Goal: Information Seeking & Learning: Learn about a topic

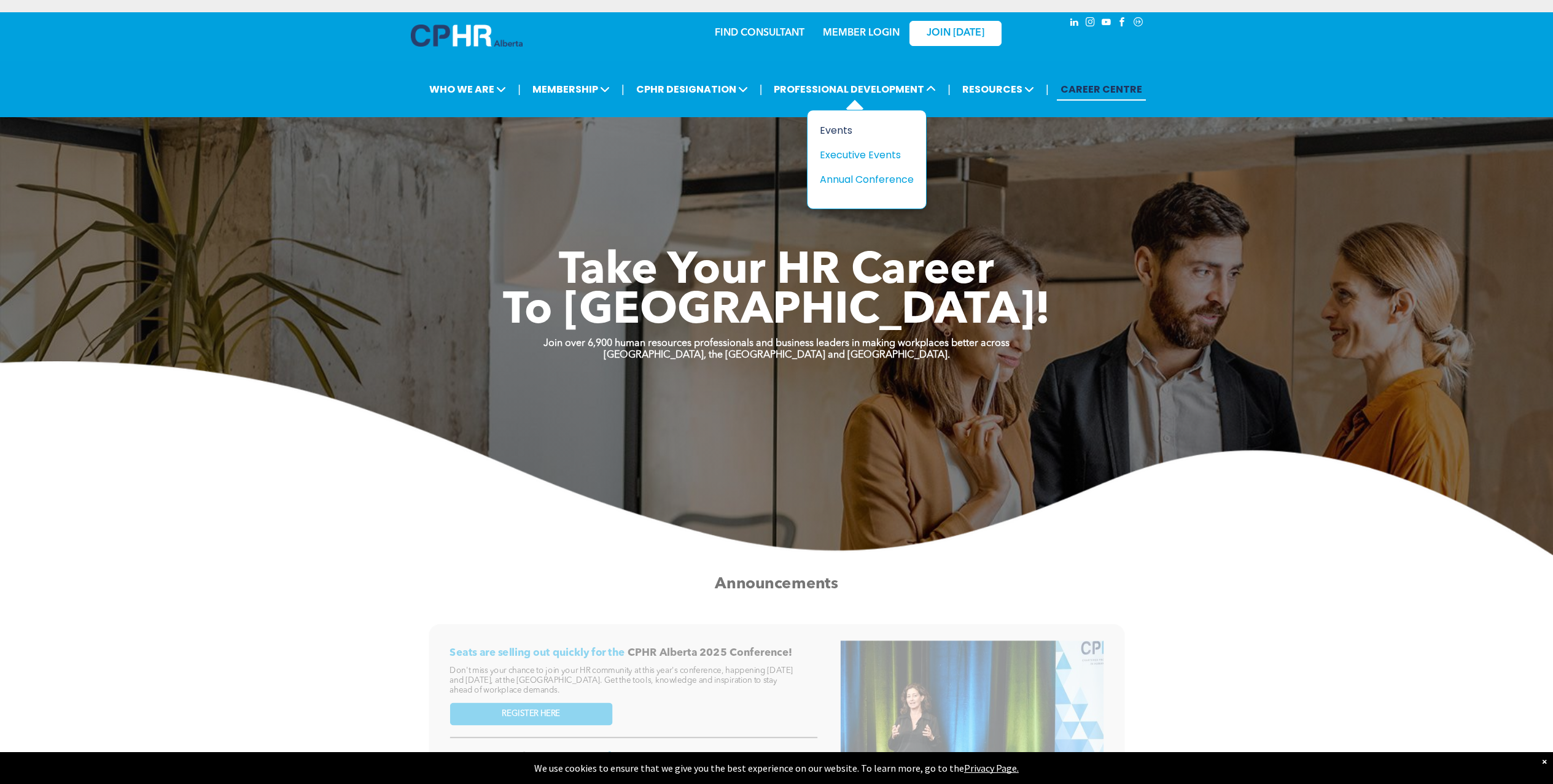
click at [847, 126] on div "Events" at bounding box center [862, 130] width 84 height 15
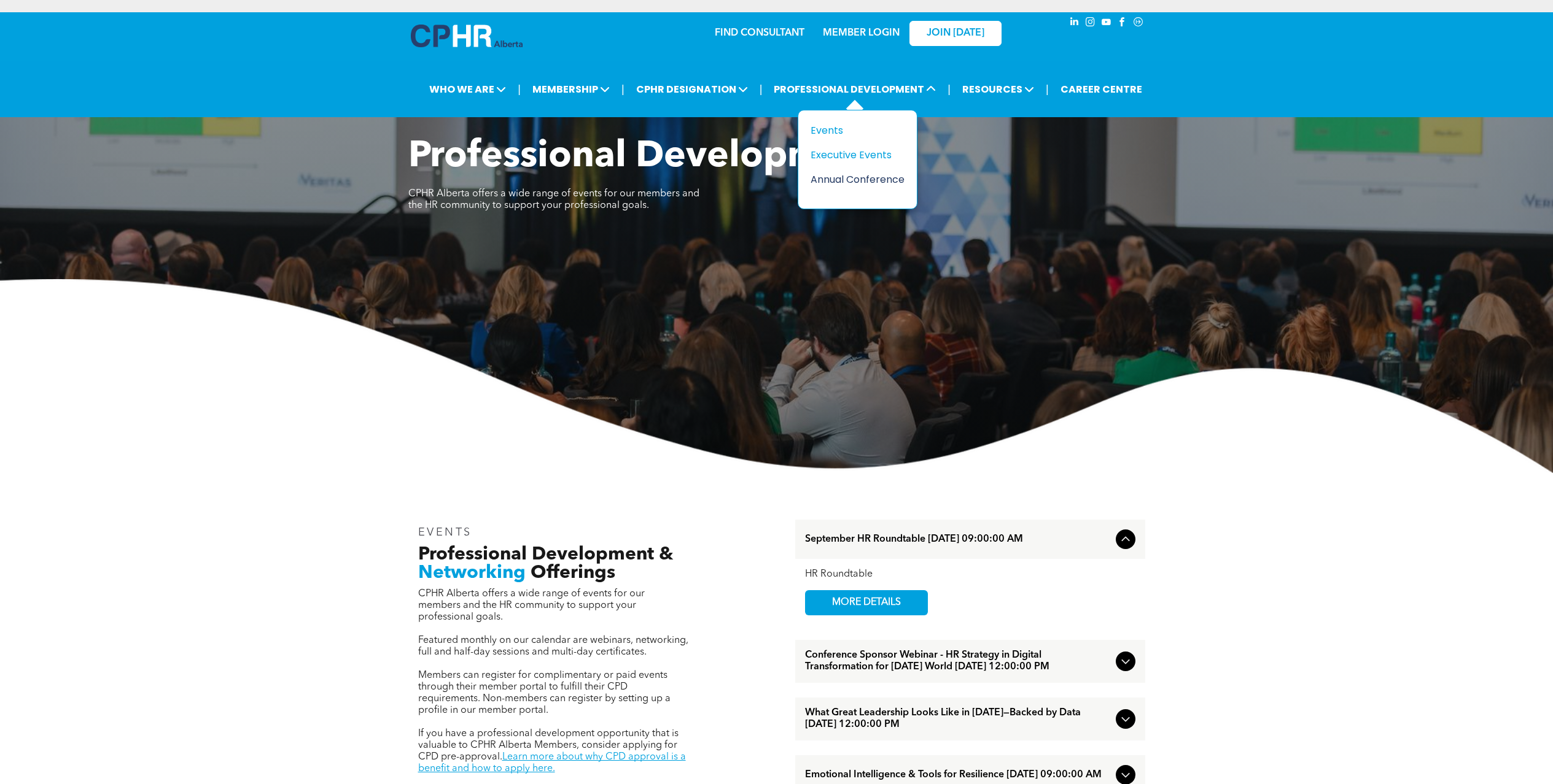
click at [847, 182] on div "Annual Conference" at bounding box center [852, 180] width 84 height 15
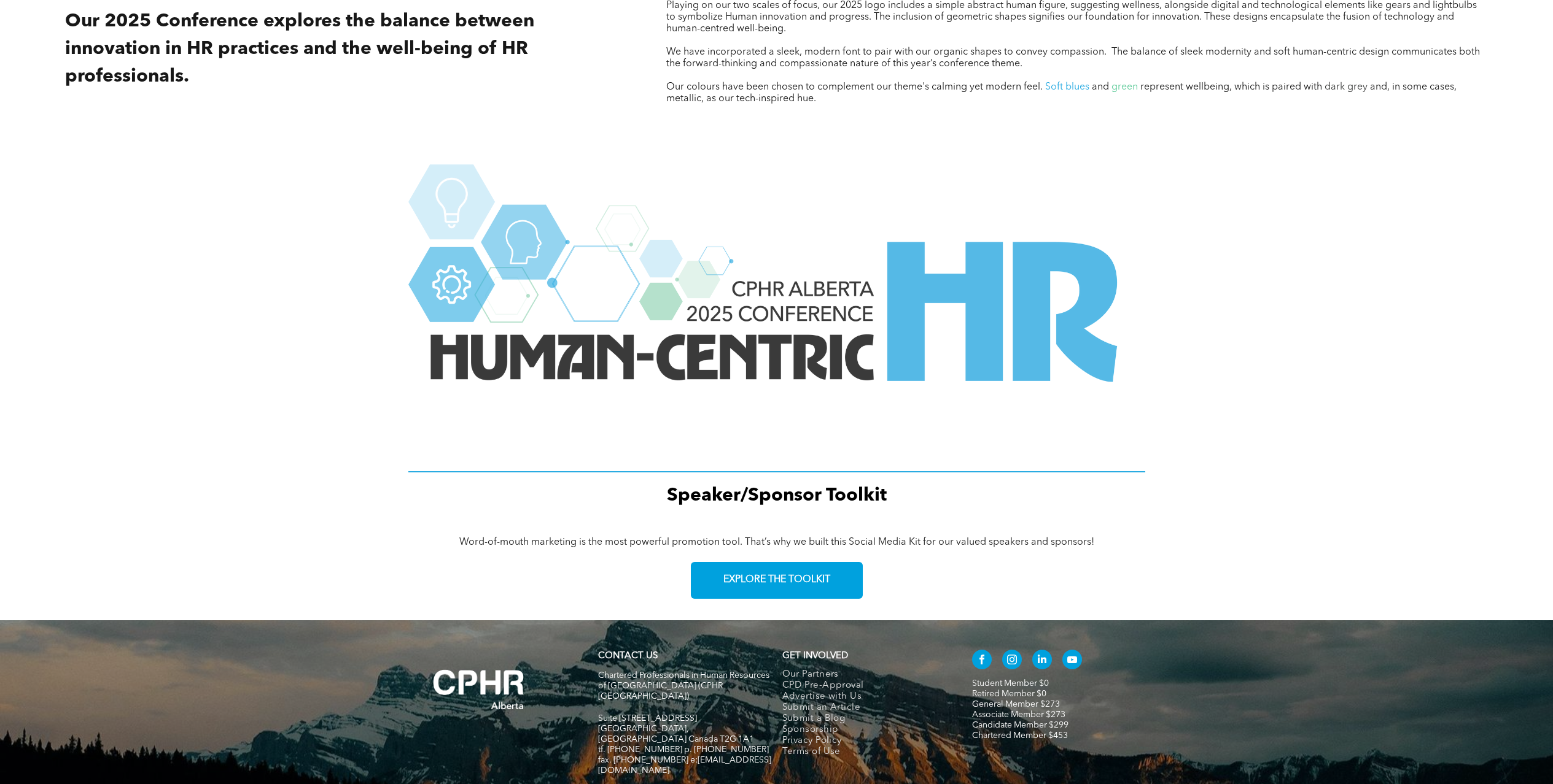
scroll to position [1476, 0]
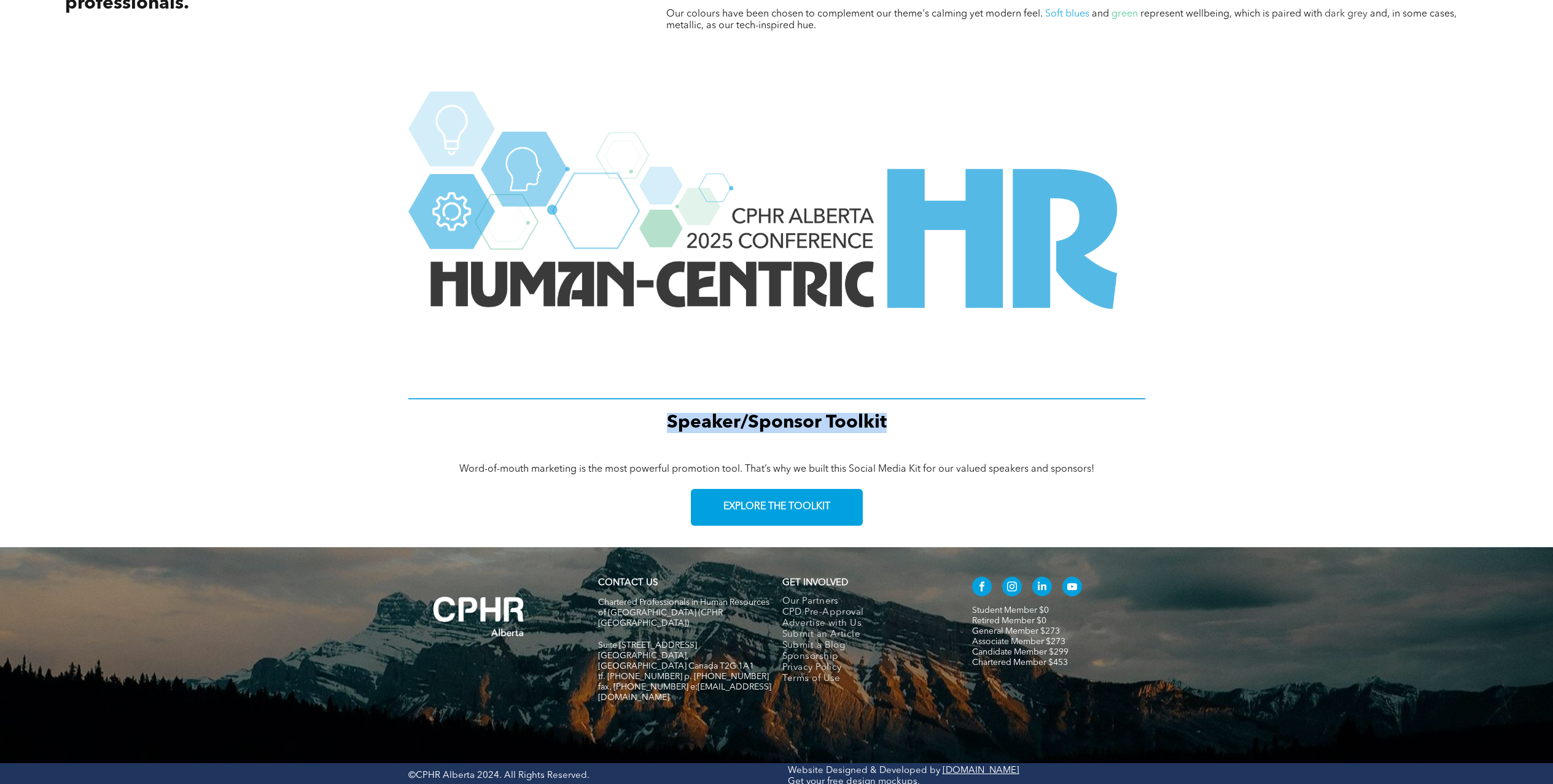
drag, startPoint x: 716, startPoint y: 418, endPoint x: 944, endPoint y: 420, distance: 228.0
click at [927, 420] on h1 "Speaker/Sponsor Toolkit" at bounding box center [777, 423] width 737 height 20
click at [944, 420] on h1 "Speaker/Sponsor Toolkit" at bounding box center [777, 423] width 737 height 20
drag, startPoint x: 646, startPoint y: 456, endPoint x: 753, endPoint y: 455, distance: 107.0
click at [737, 455] on div "Word-of-mouth marketing is the most powerful promotion tool. That’s why we buil…" at bounding box center [776, 498] width 1553 height 99
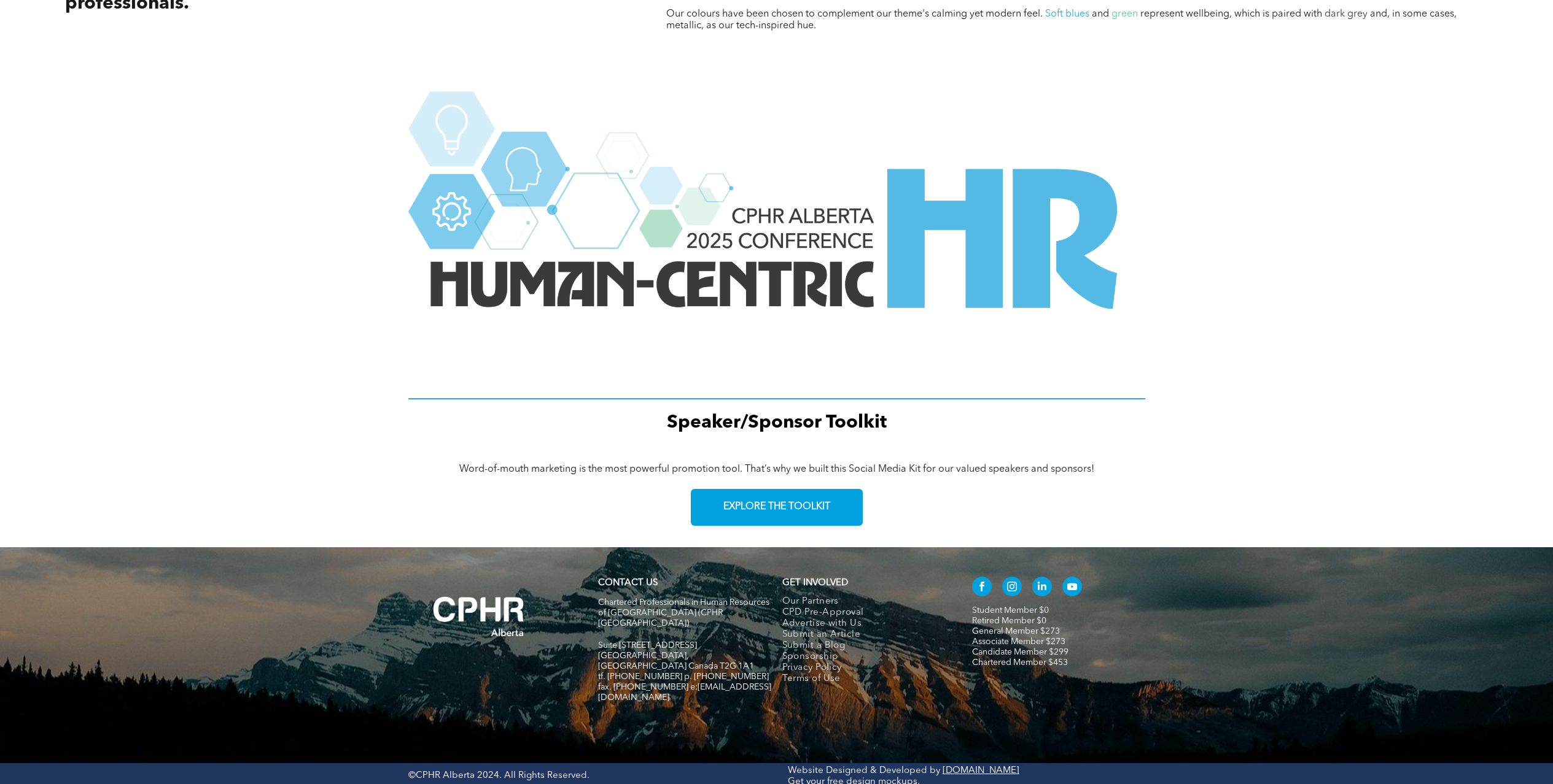
click at [754, 455] on div "Word-of-mouth marketing is the most powerful promotion tool. That’s why we buil…" at bounding box center [776, 498] width 1553 height 99
drag, startPoint x: 713, startPoint y: 467, endPoint x: 763, endPoint y: 470, distance: 50.1
click at [728, 468] on span "Word-of-mouth marketing is the most powerful promotion tool. That’s why we buil…" at bounding box center [777, 469] width 635 height 10
click at [763, 470] on span "Word-of-mouth marketing is the most powerful promotion tool. That’s why we buil…" at bounding box center [777, 469] width 635 height 10
click at [619, 488] on div "Word-of-mouth marketing is the most powerful promotion tool. That’s why we buil…" at bounding box center [777, 498] width 737 height 81
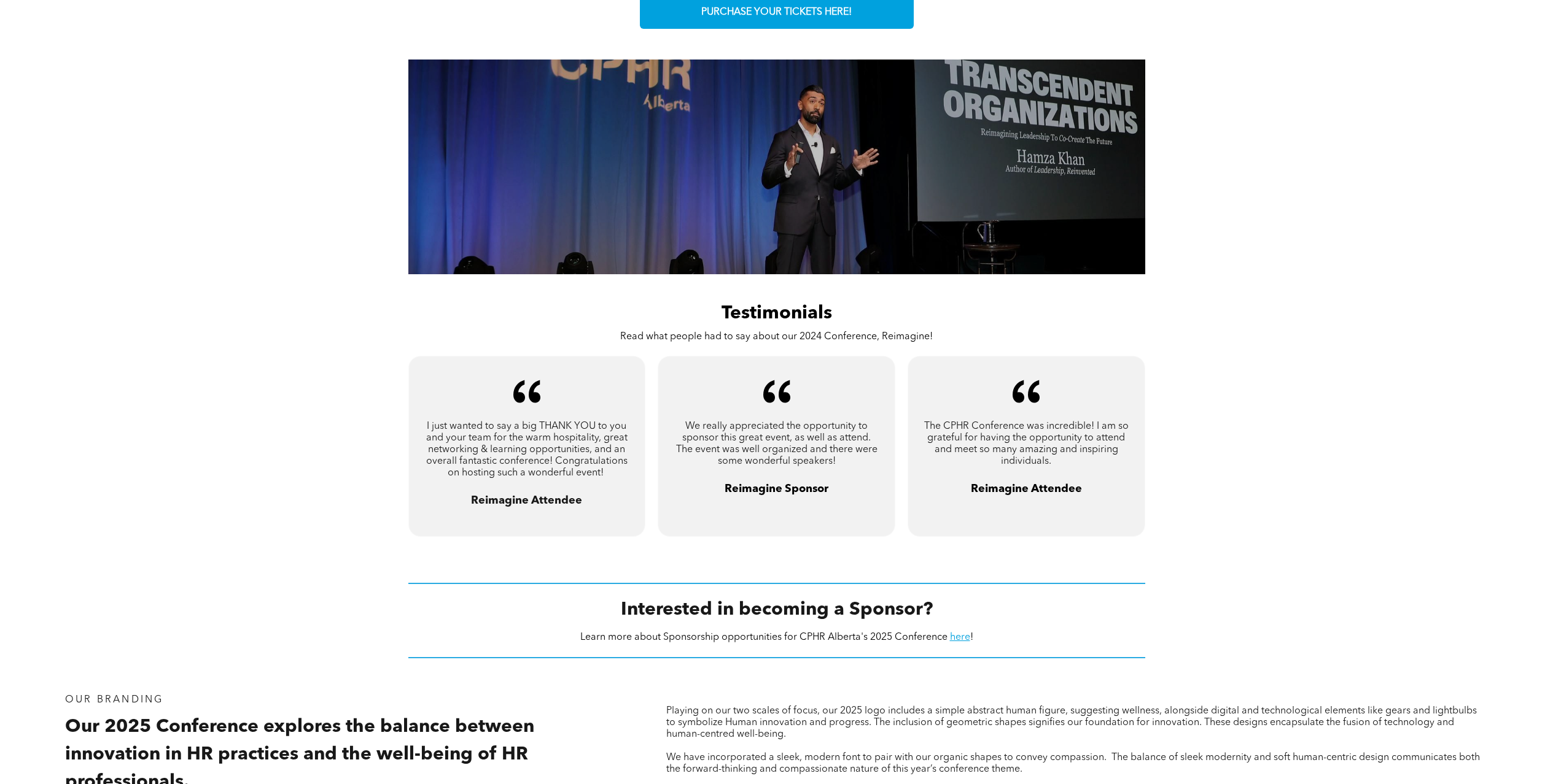
scroll to position [561, 0]
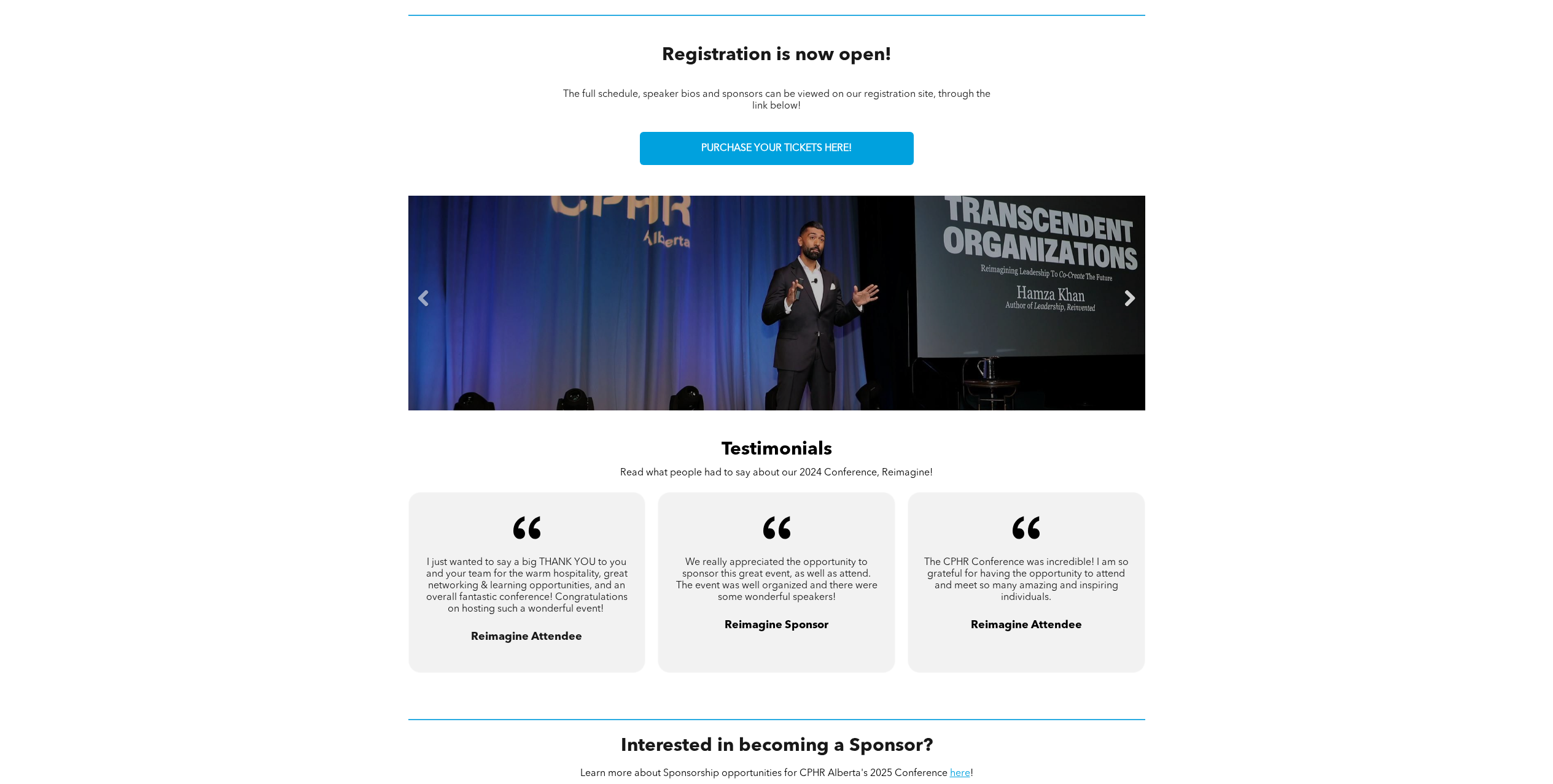
click at [1133, 299] on link "Next" at bounding box center [1129, 298] width 18 height 18
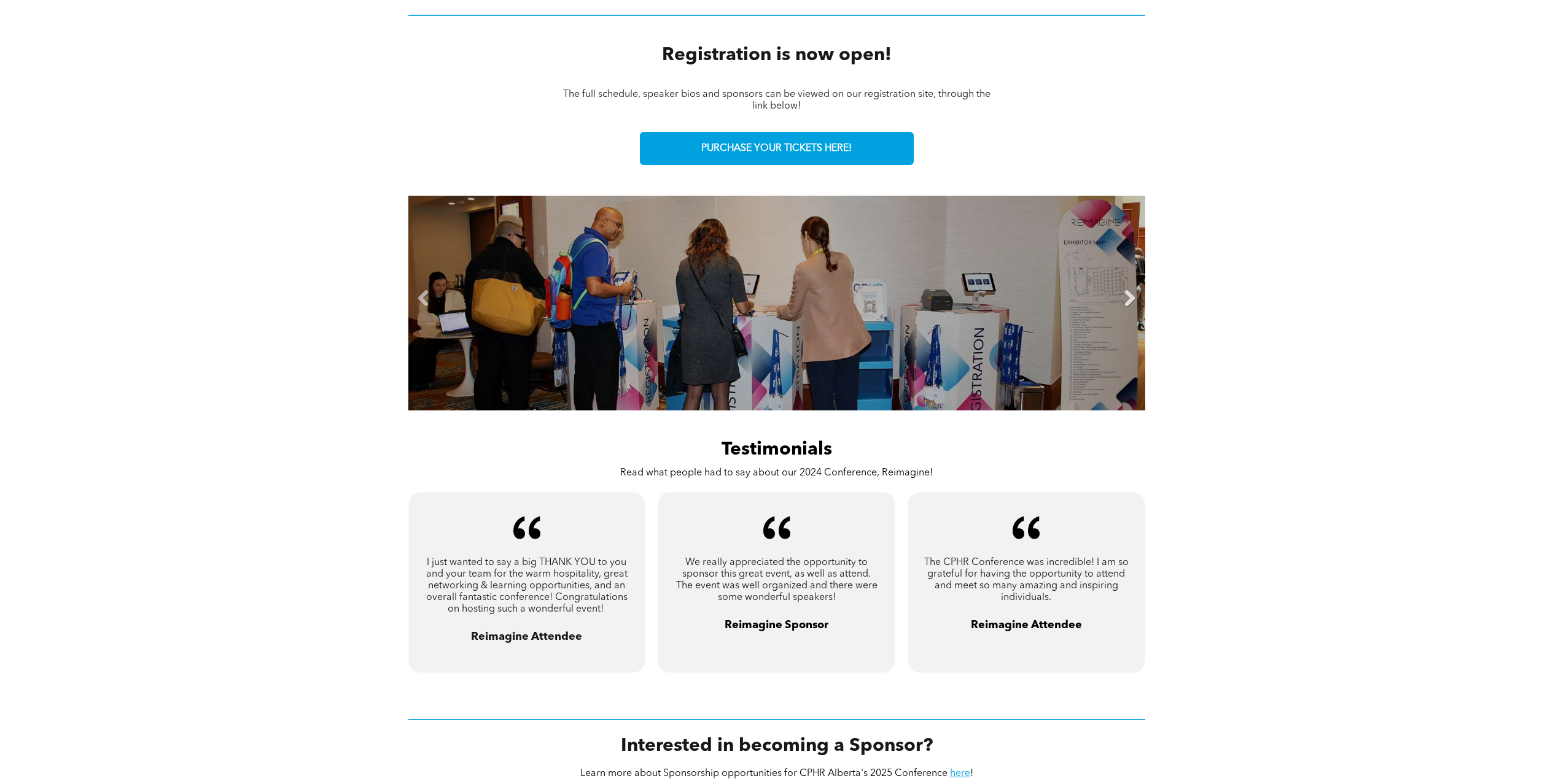
click at [1133, 299] on link "Next" at bounding box center [1129, 298] width 18 height 18
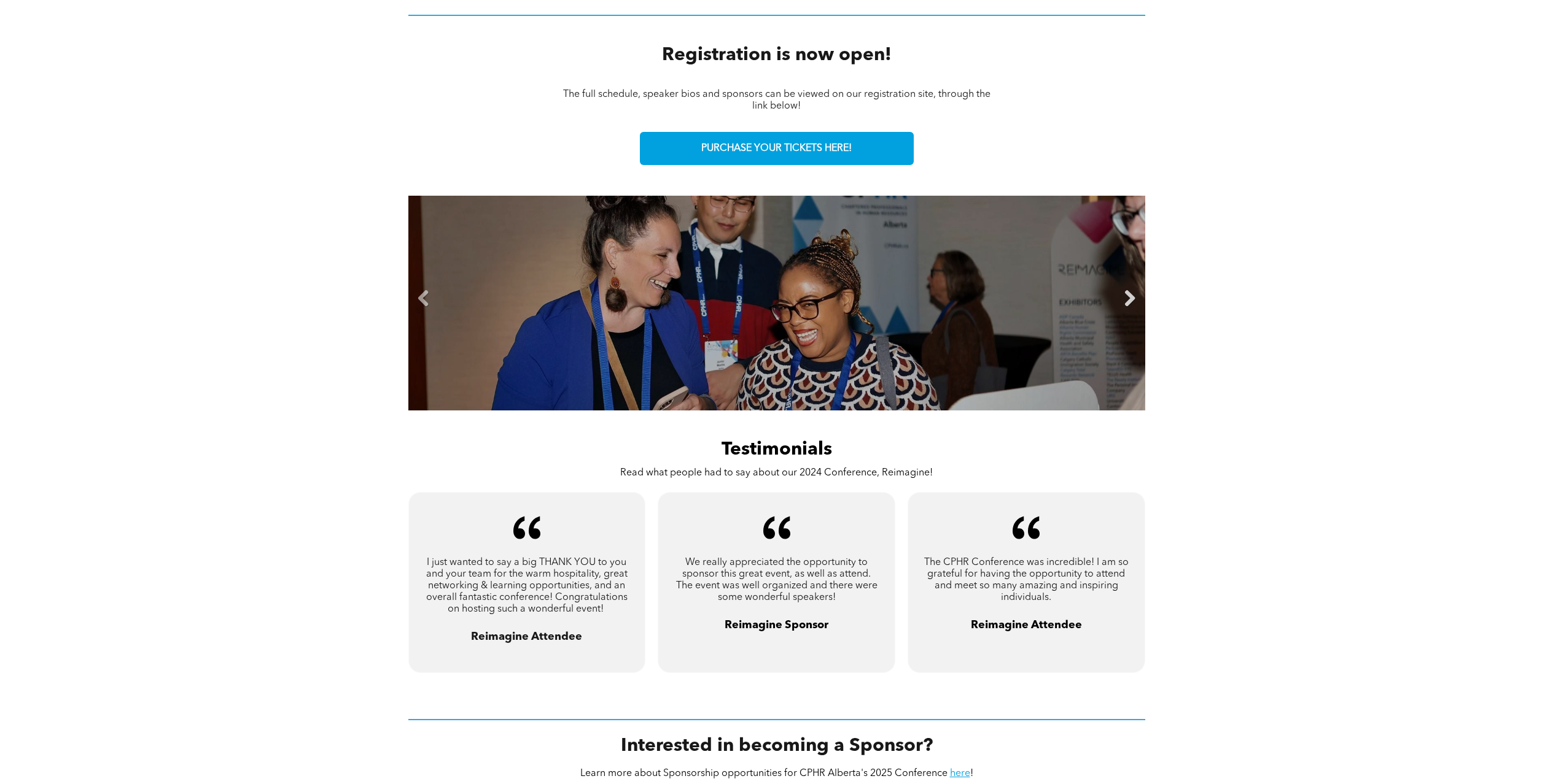
click at [1133, 299] on link "Next" at bounding box center [1129, 298] width 18 height 18
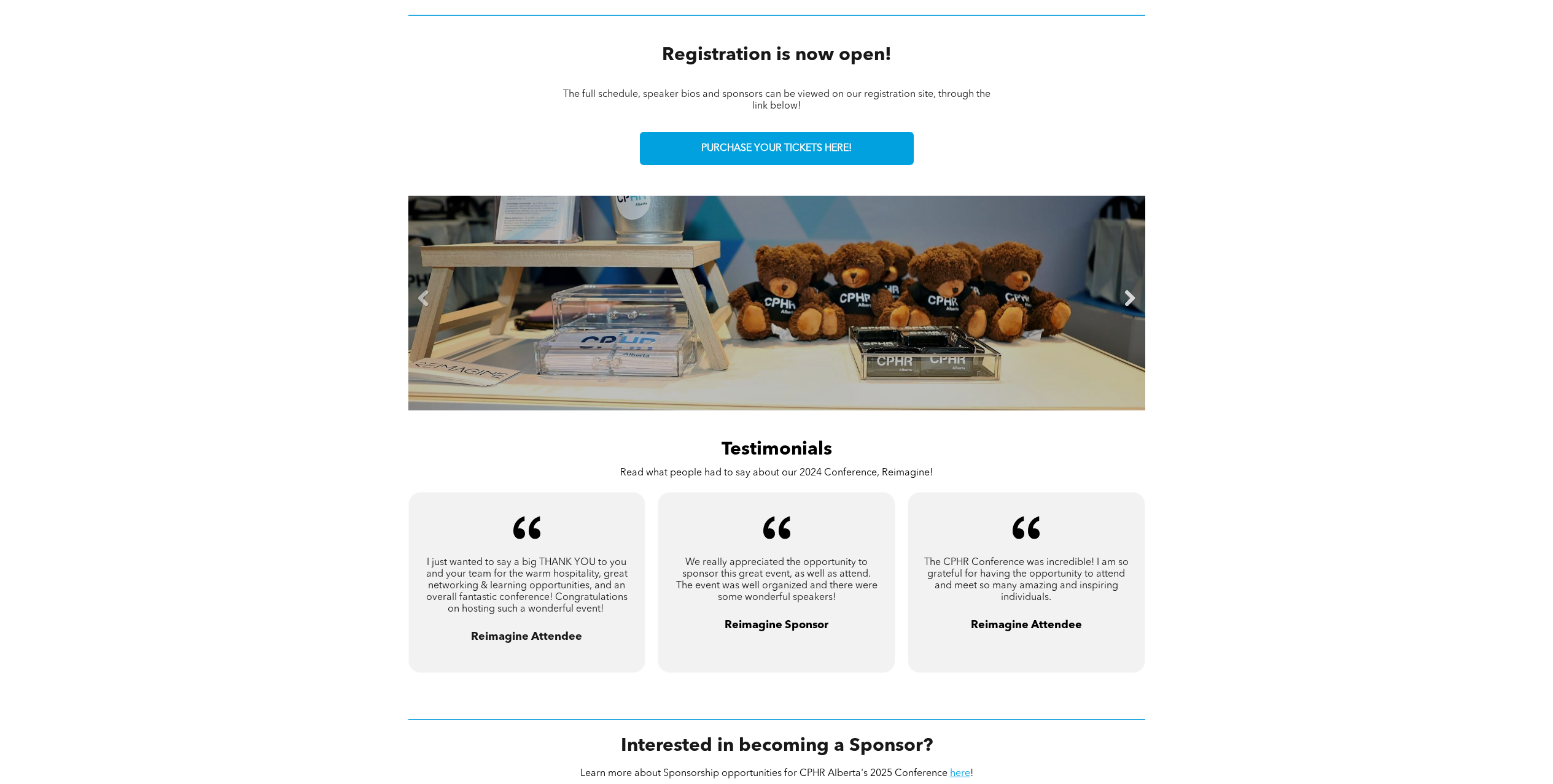
click at [1132, 303] on link "Next" at bounding box center [1129, 298] width 18 height 18
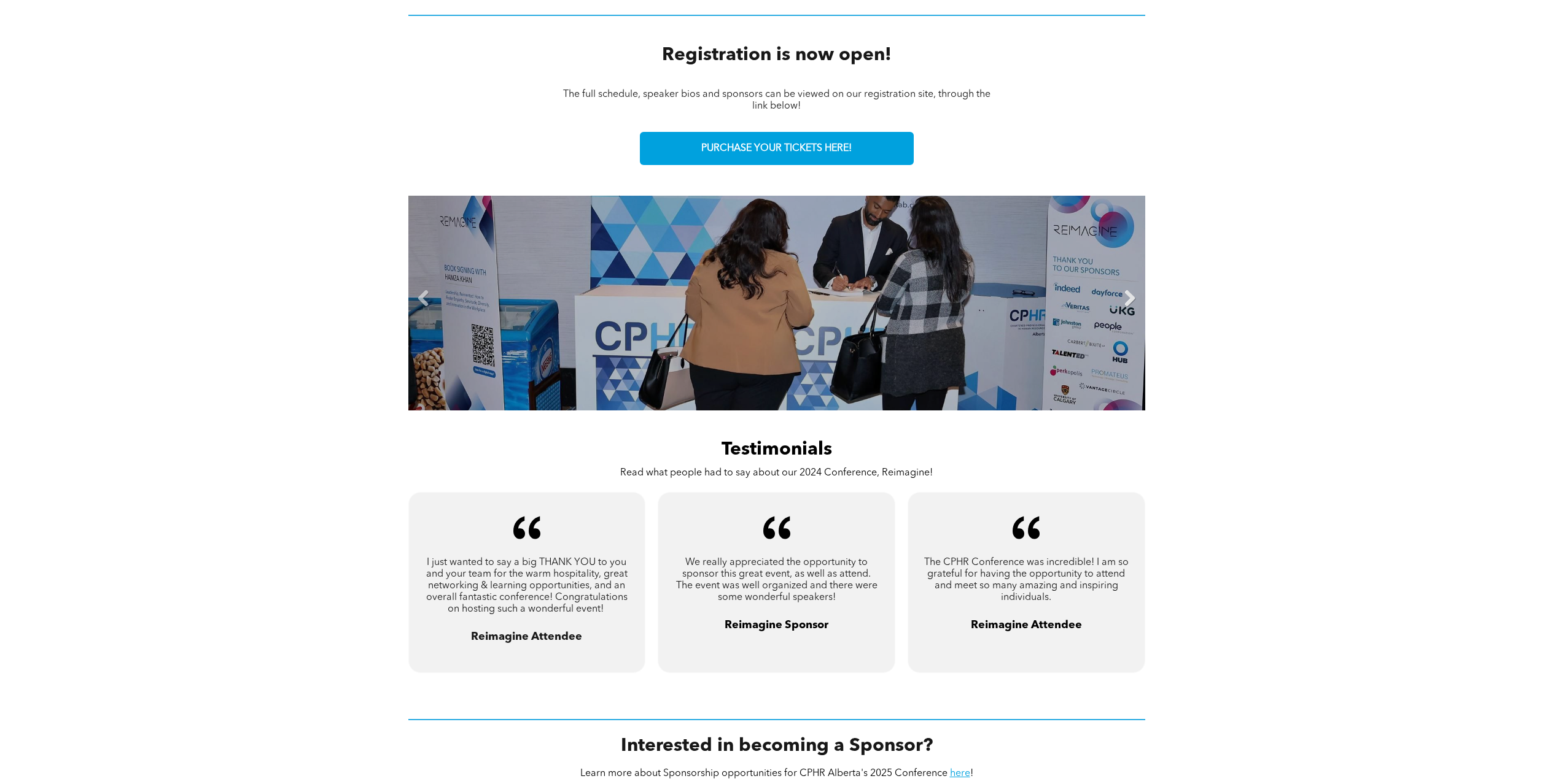
click at [1129, 302] on link "Next" at bounding box center [1129, 298] width 18 height 18
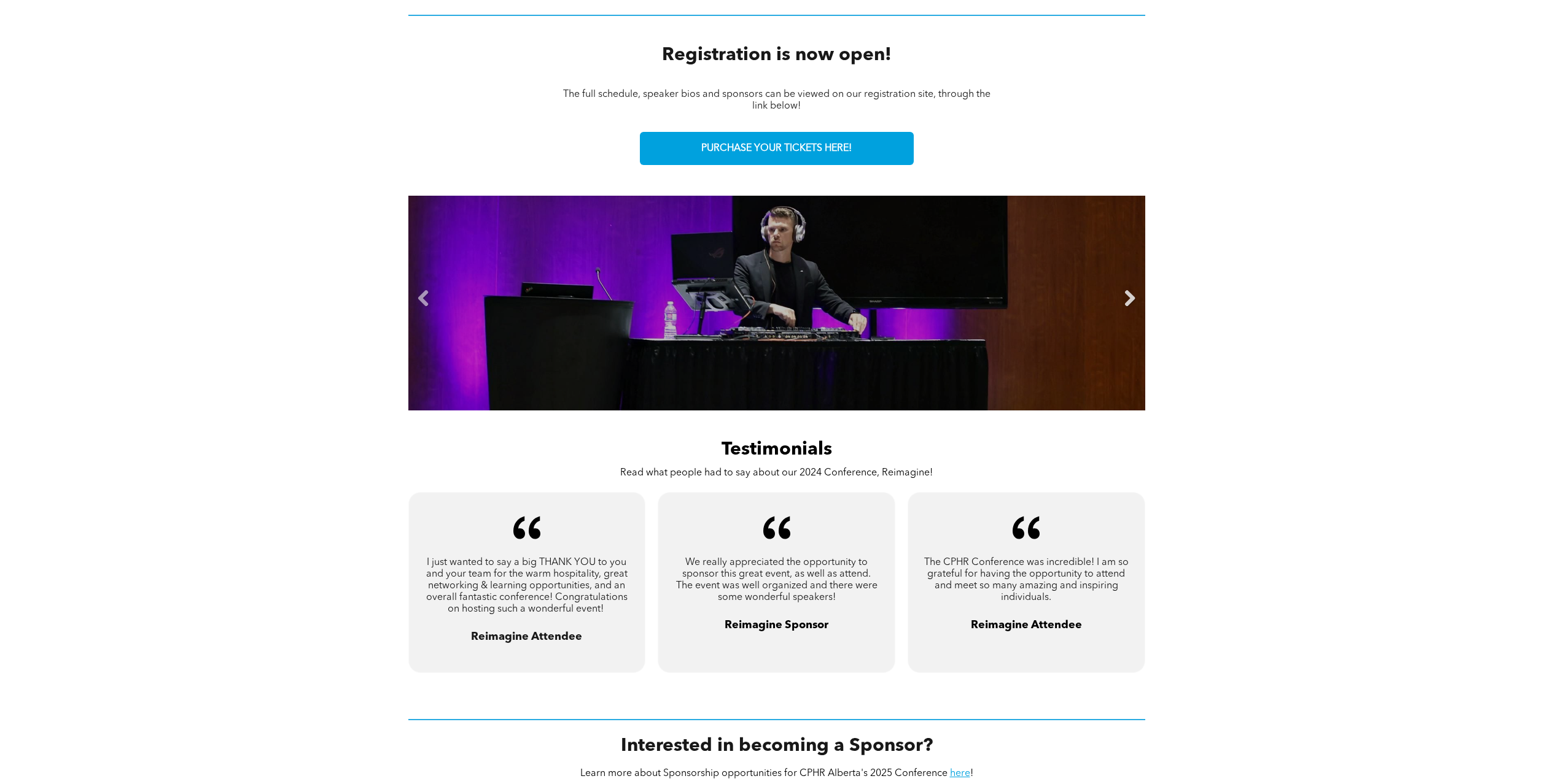
click at [1129, 302] on link "Next" at bounding box center [1129, 298] width 18 height 18
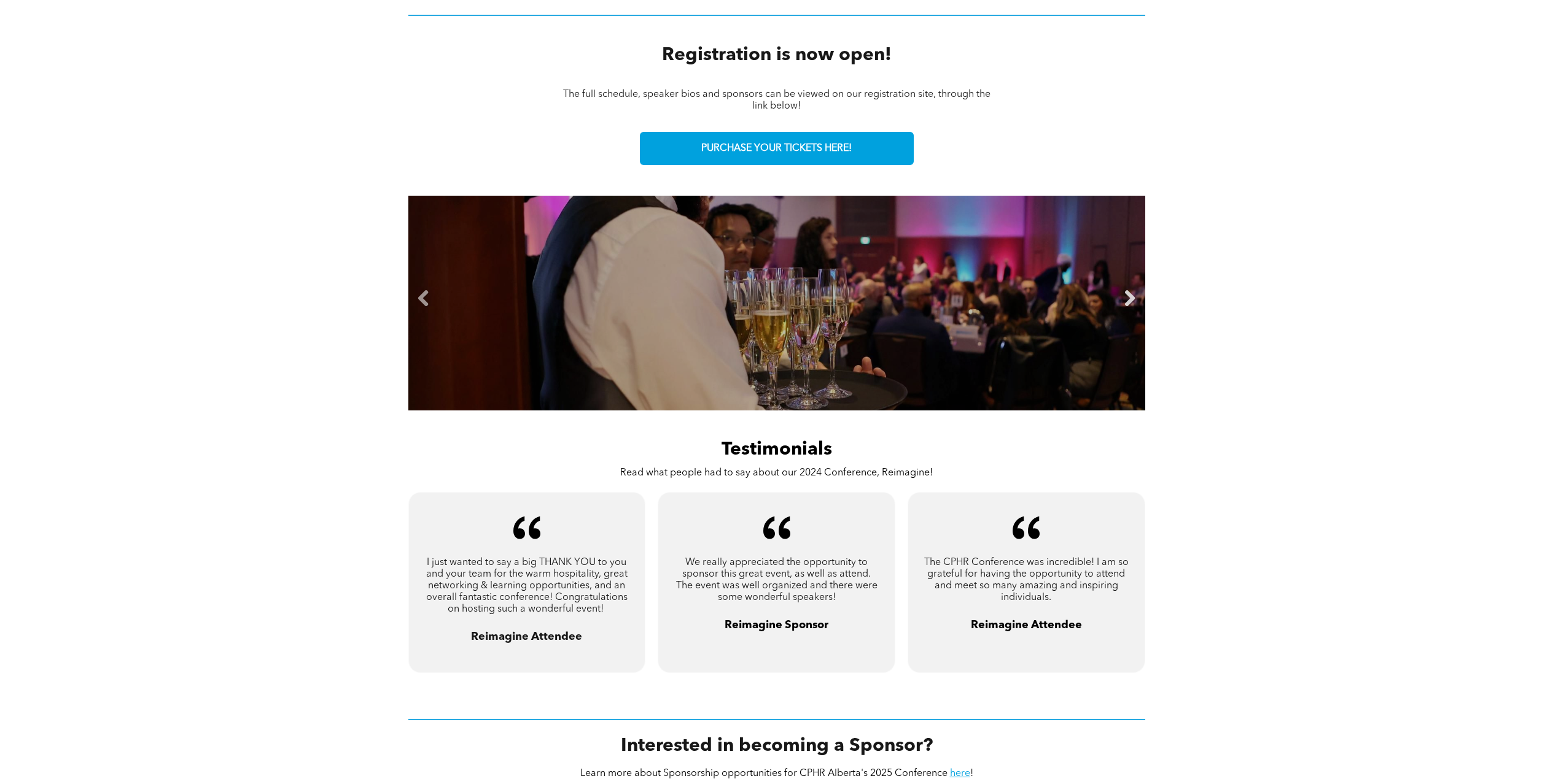
click at [1129, 302] on link "Next" at bounding box center [1129, 298] width 18 height 18
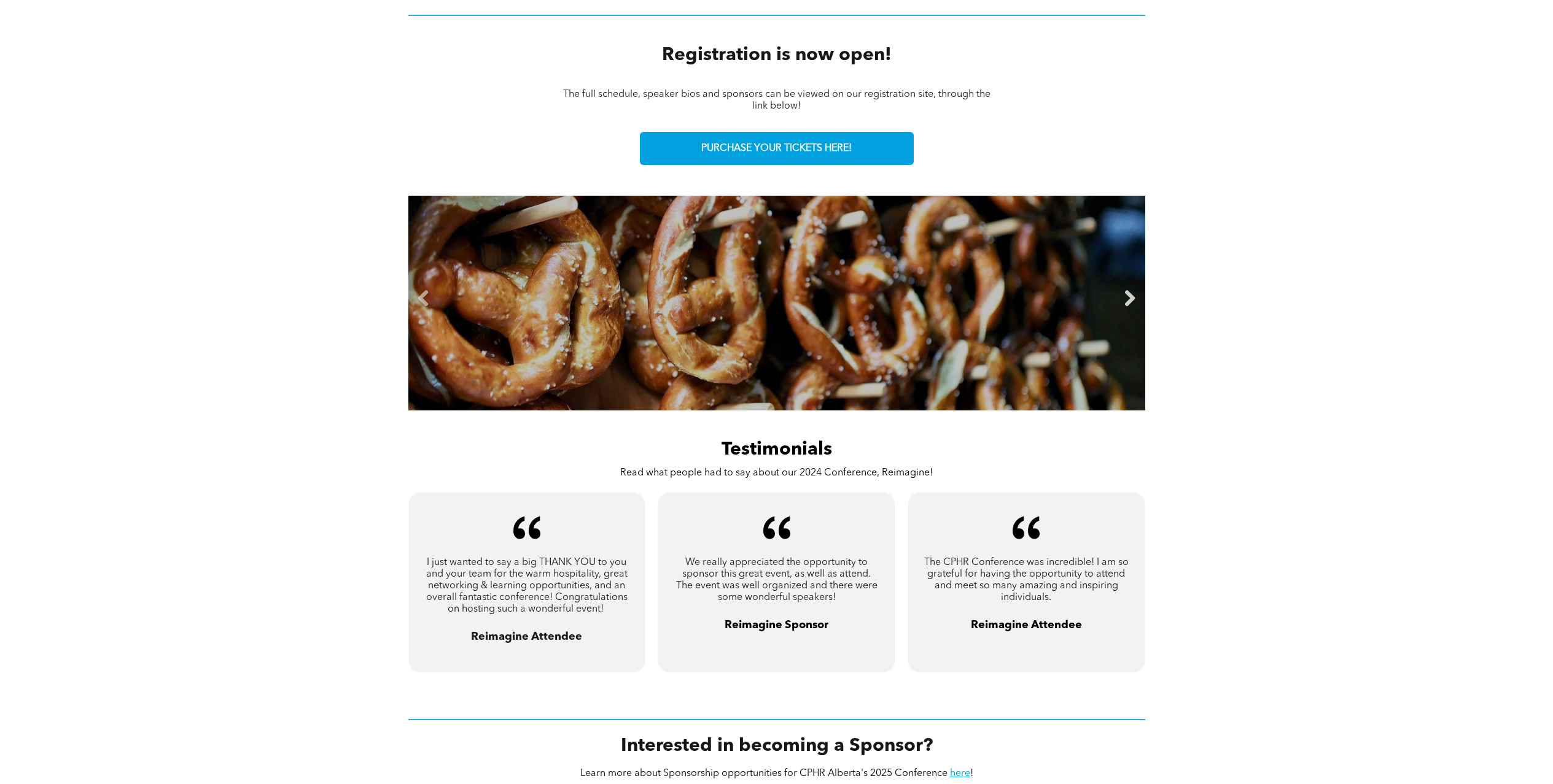
click at [1129, 302] on link "Next" at bounding box center [1129, 298] width 18 height 18
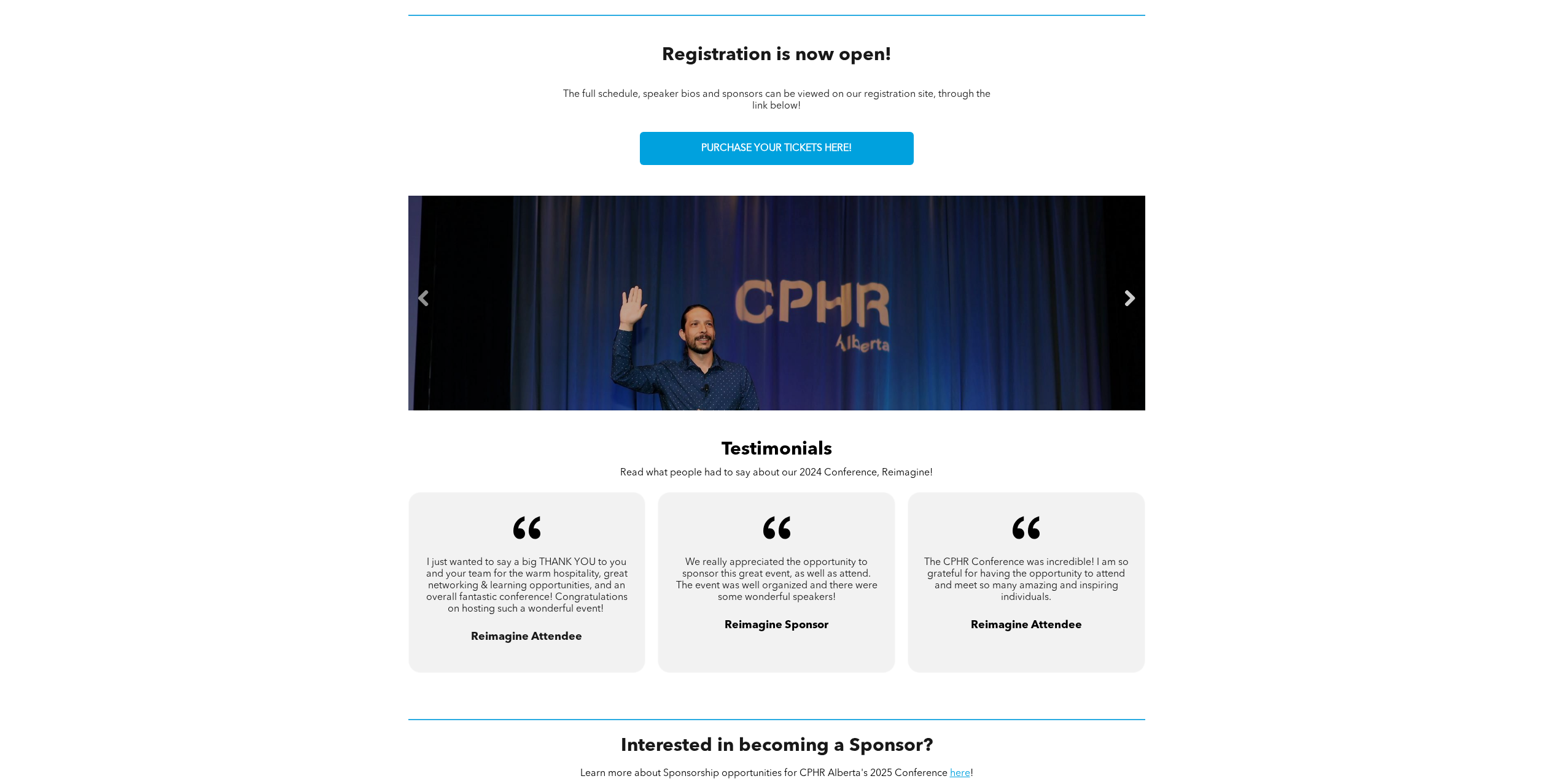
click at [1129, 302] on link "Next" at bounding box center [1129, 298] width 18 height 18
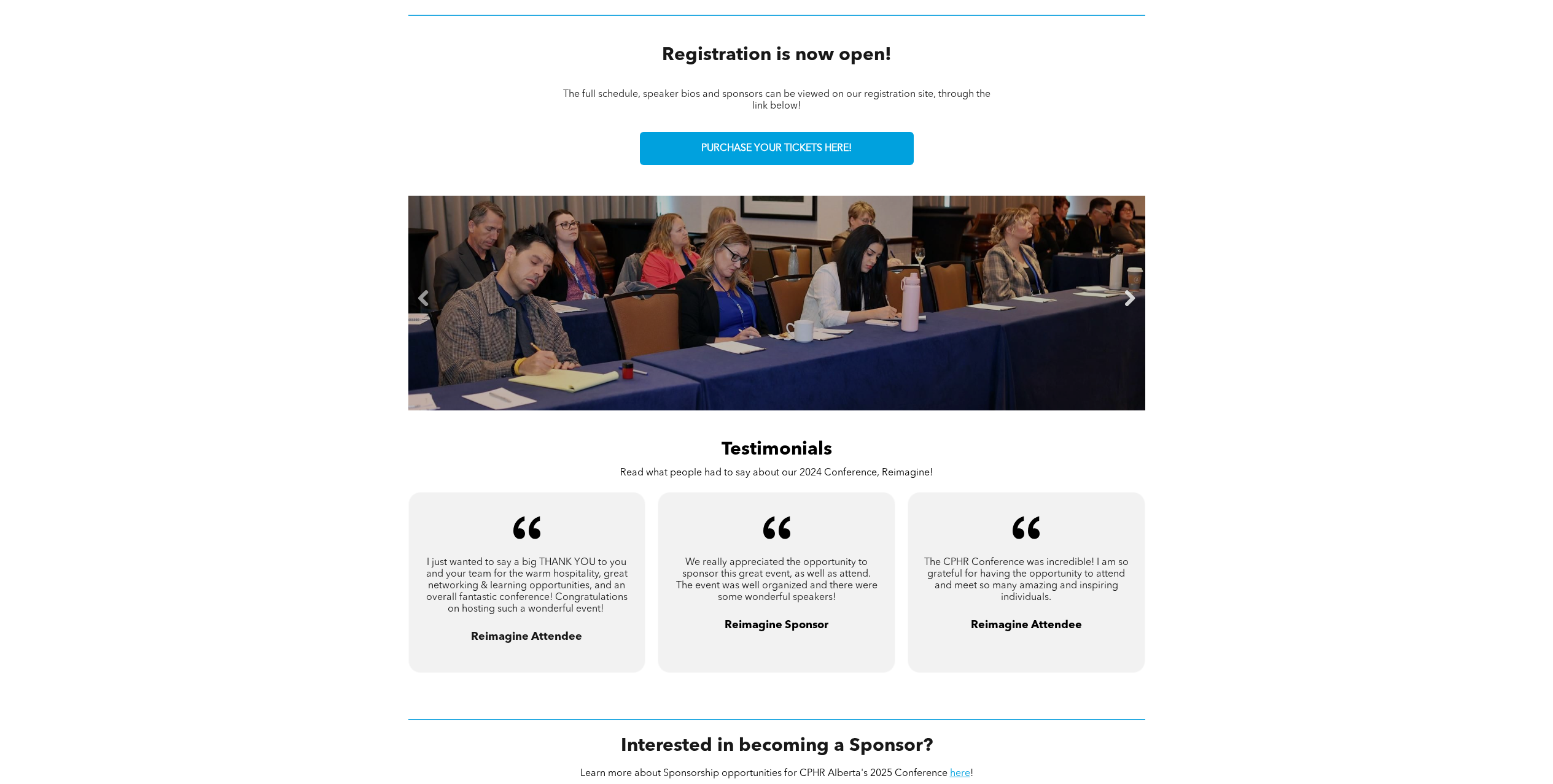
click at [1129, 302] on link "Next" at bounding box center [1129, 298] width 18 height 18
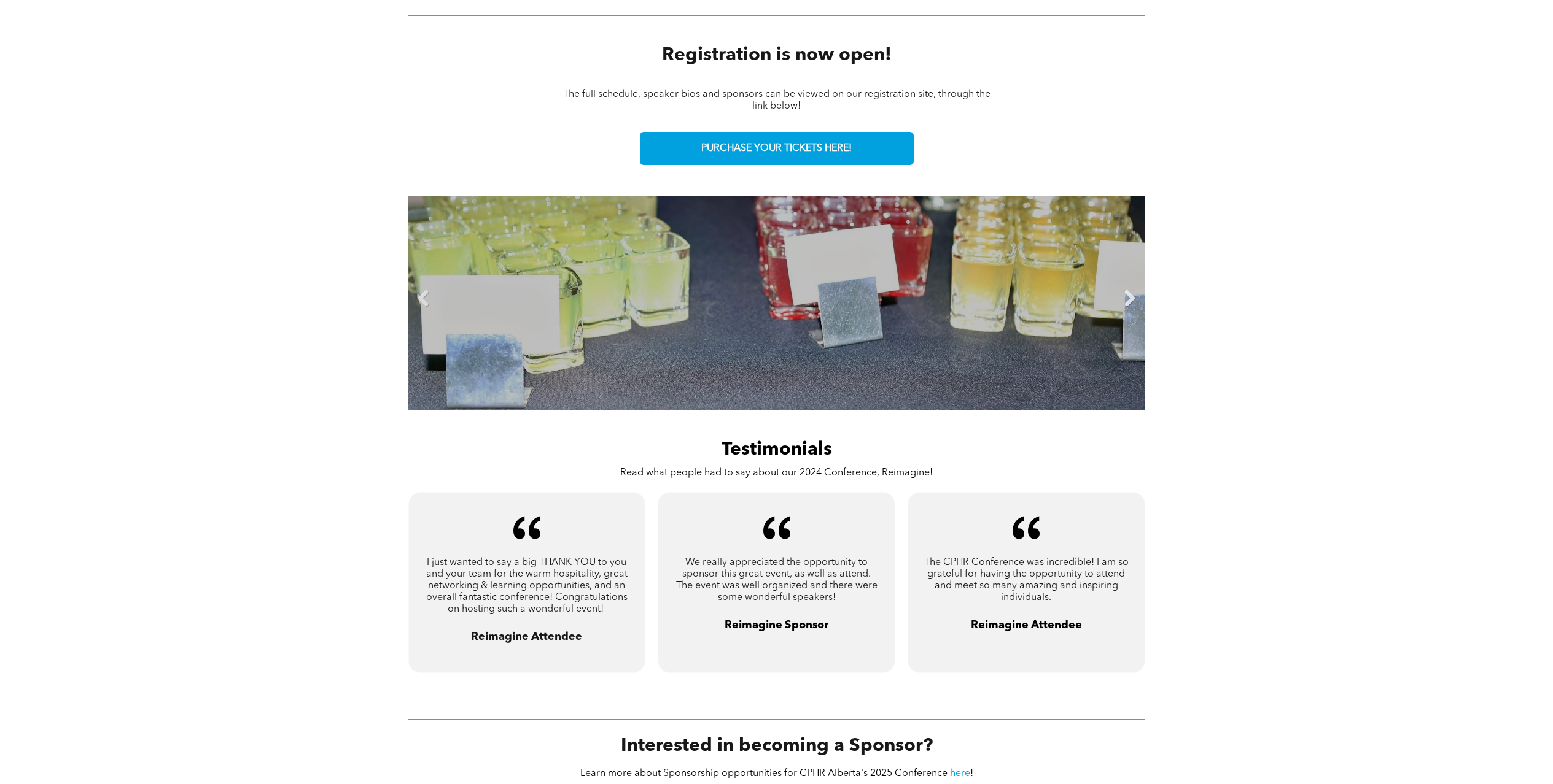
click at [1129, 302] on link "Next" at bounding box center [1129, 298] width 18 height 18
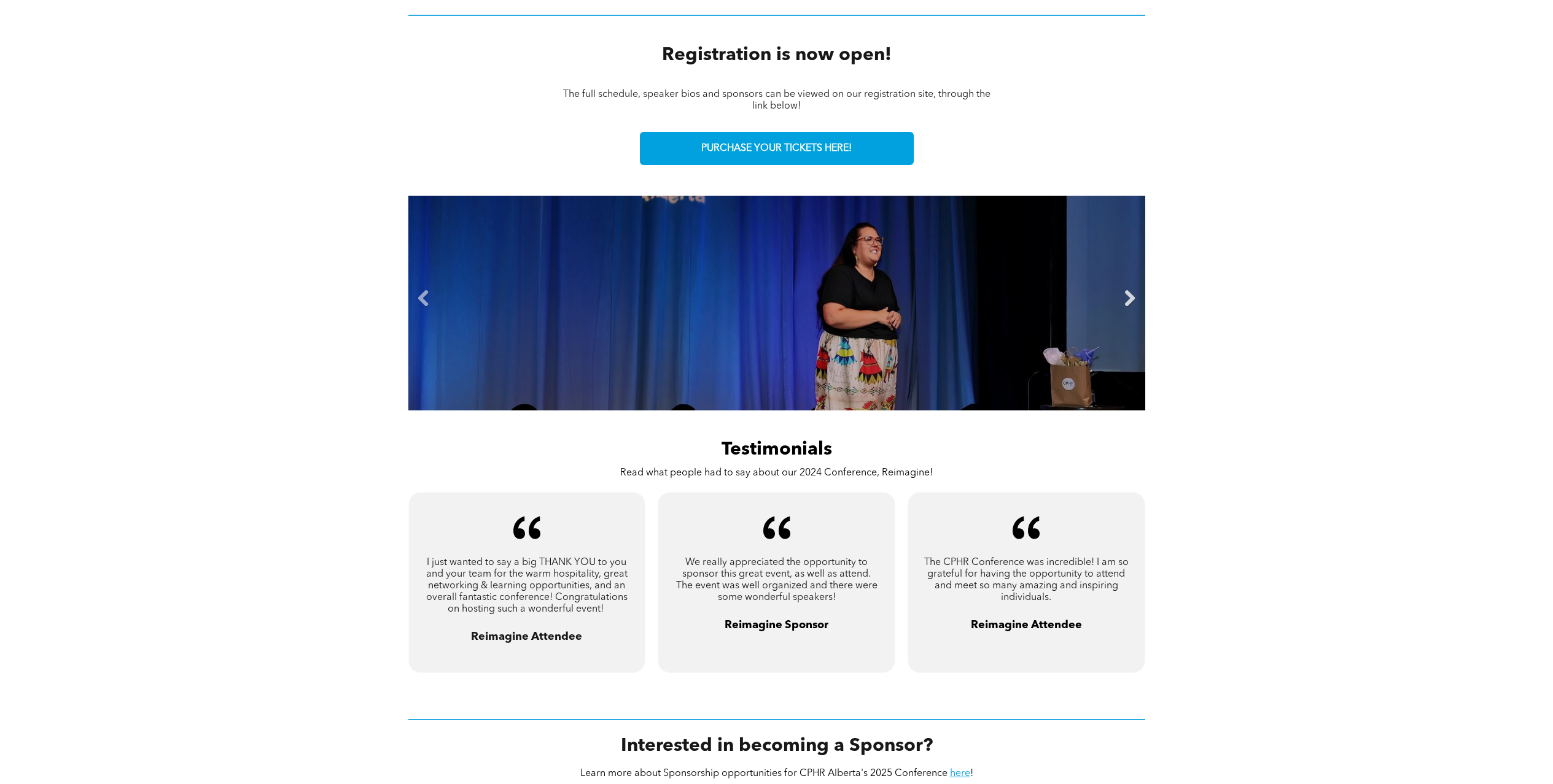
click at [1129, 302] on link "Next" at bounding box center [1129, 298] width 18 height 18
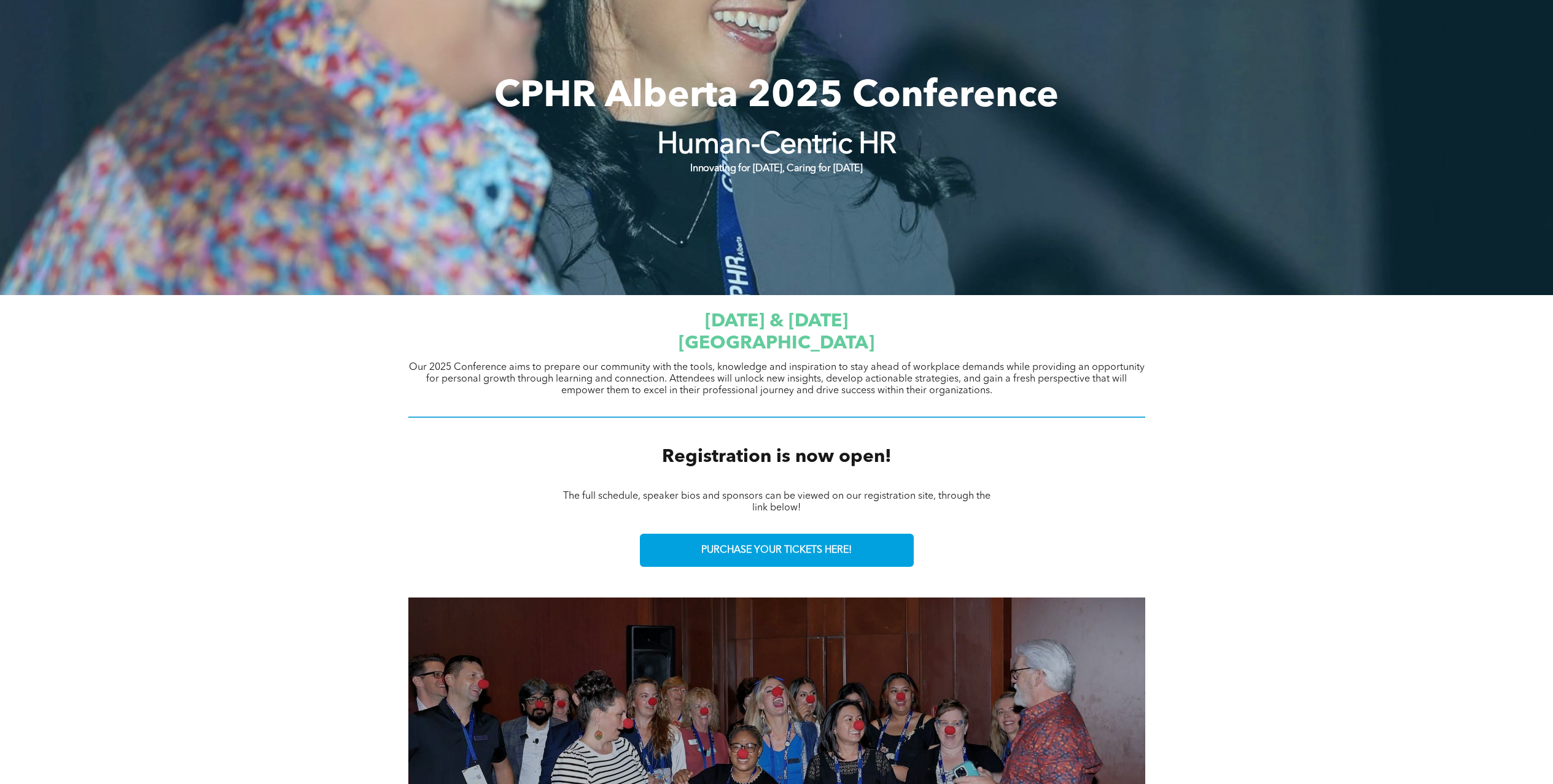
scroll to position [0, 0]
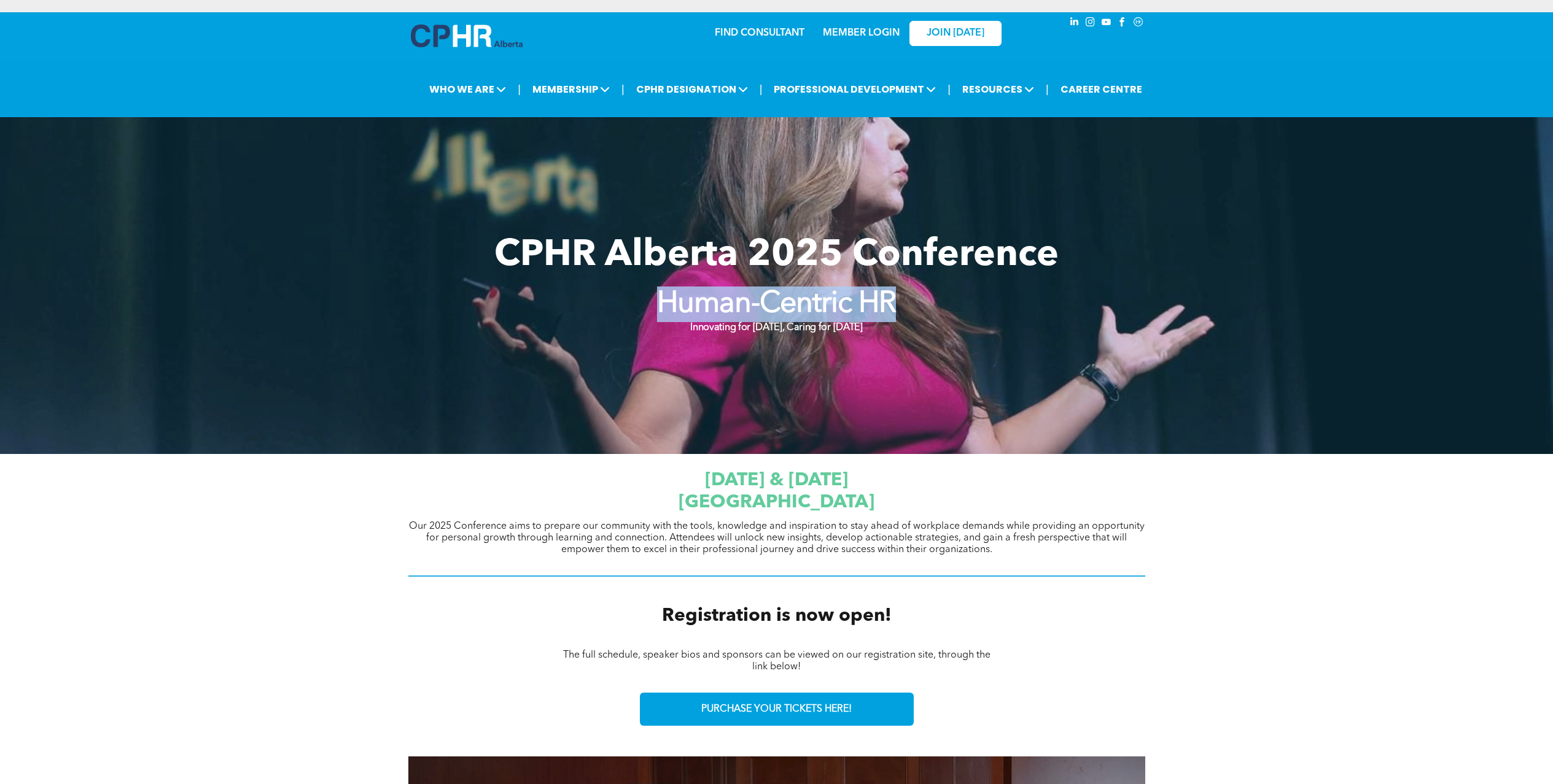
drag, startPoint x: 655, startPoint y: 302, endPoint x: 967, endPoint y: 315, distance: 312.3
click at [962, 315] on p "Human-Centric HR" at bounding box center [777, 304] width 391 height 36
click at [967, 315] on p "Human-Centric HR" at bounding box center [777, 304] width 391 height 36
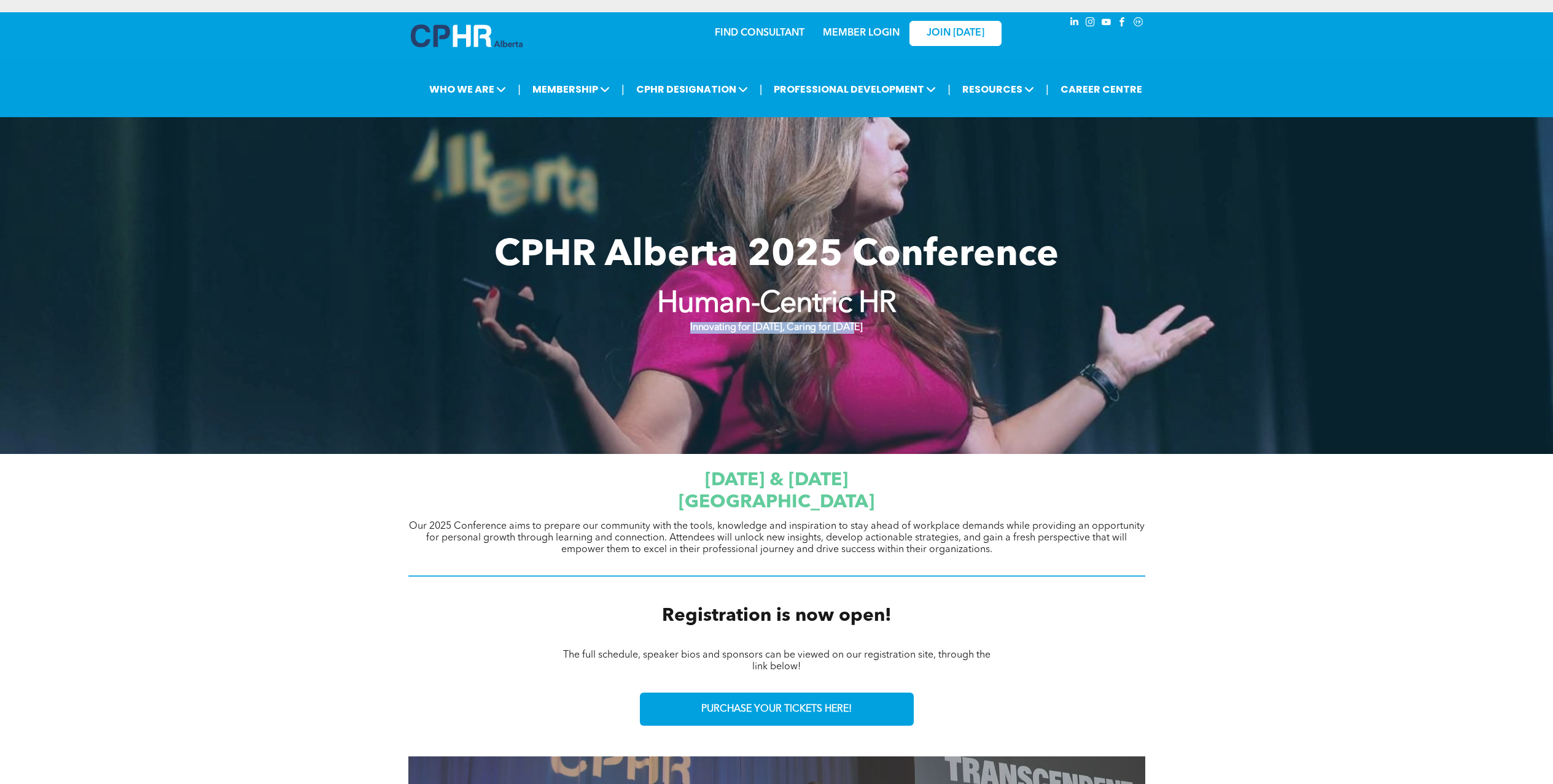
drag, startPoint x: 753, startPoint y: 326, endPoint x: 908, endPoint y: 323, distance: 155.0
click at [872, 325] on p "Innovating for Tomorrow, Caring for Today" at bounding box center [777, 328] width 391 height 11
click at [908, 323] on p "Innovating for Tomorrow, Caring for Today" at bounding box center [777, 328] width 391 height 11
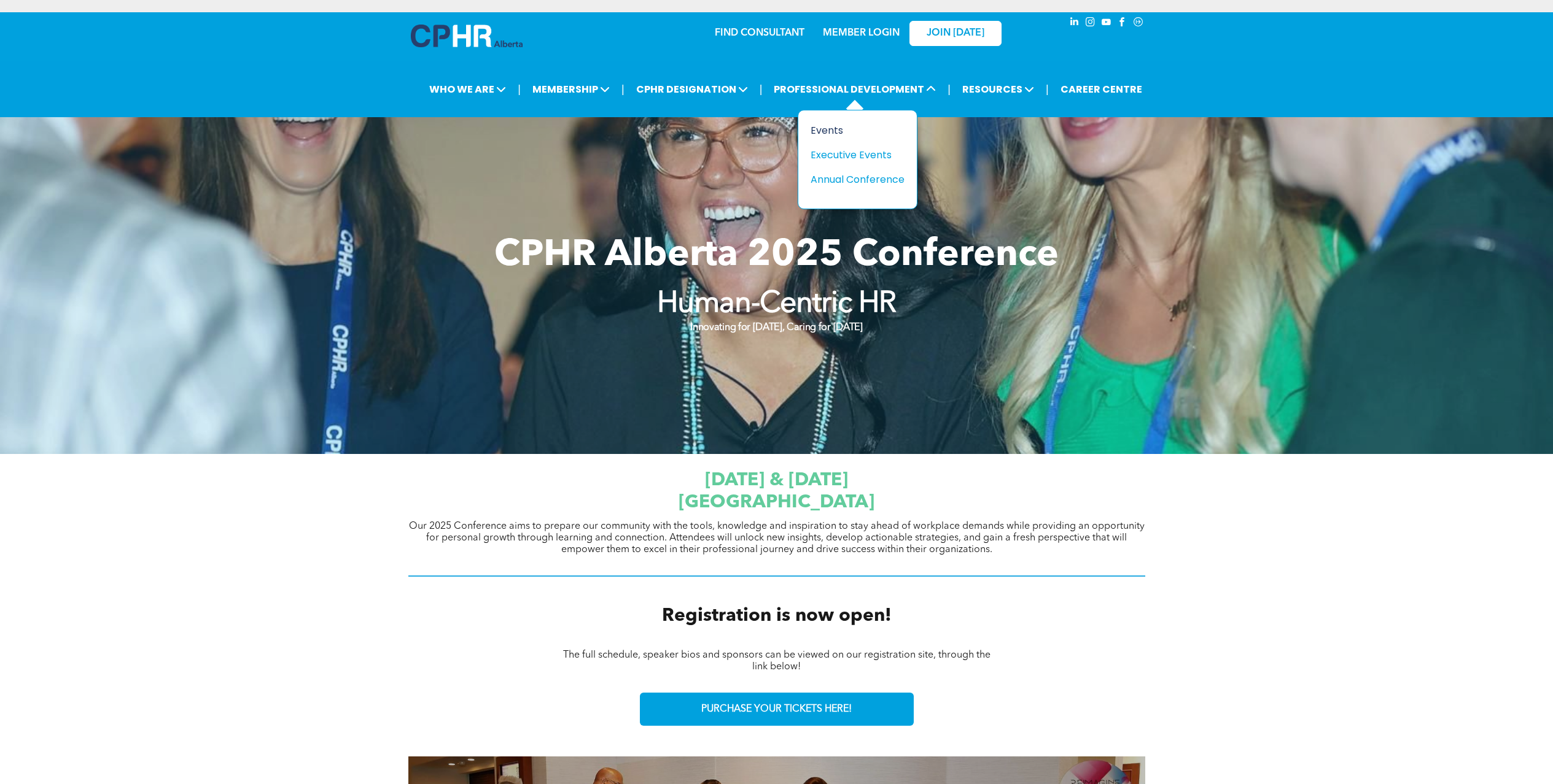
click at [846, 133] on div "Events" at bounding box center [852, 130] width 84 height 15
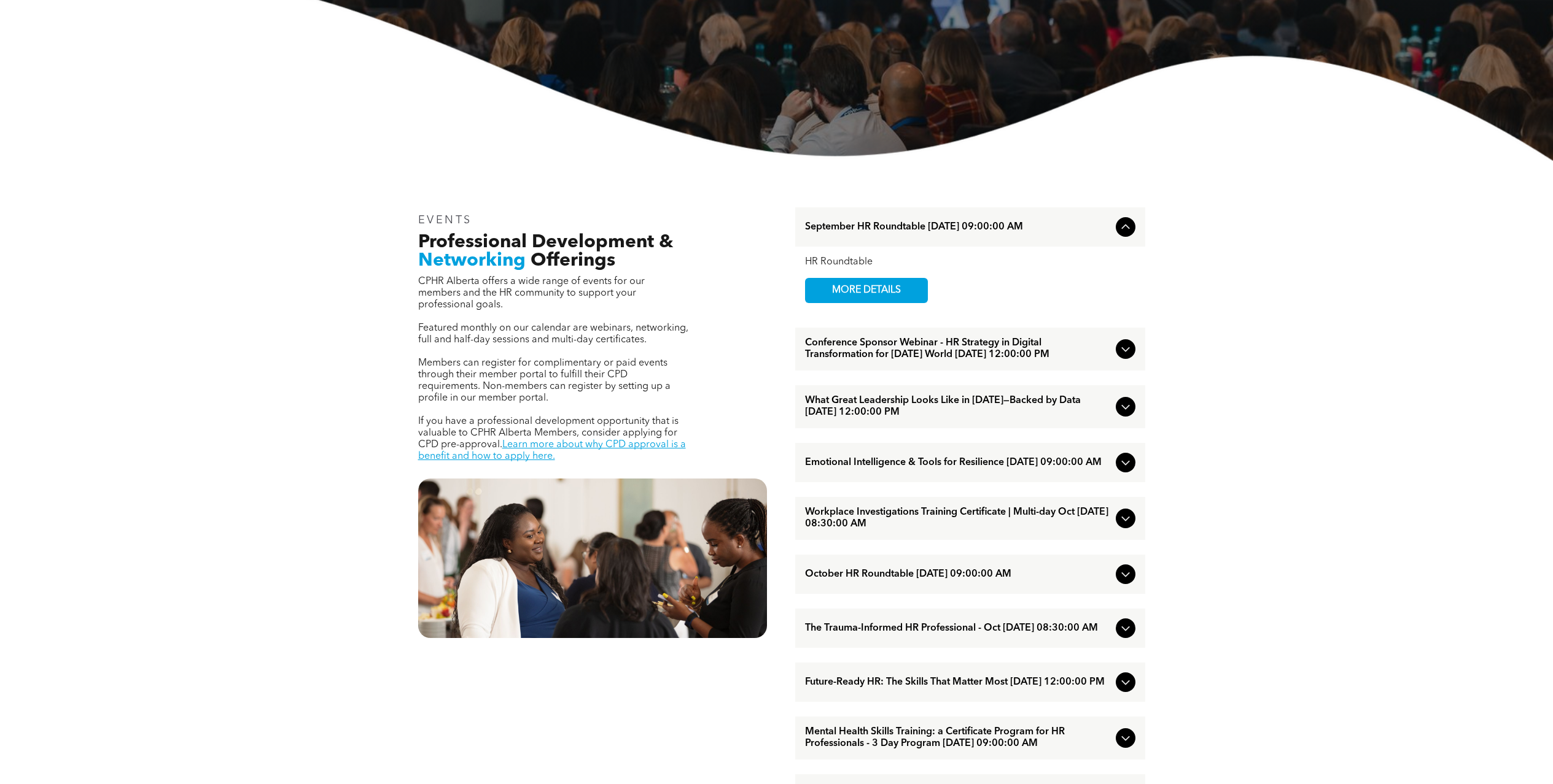
scroll to position [463, 0]
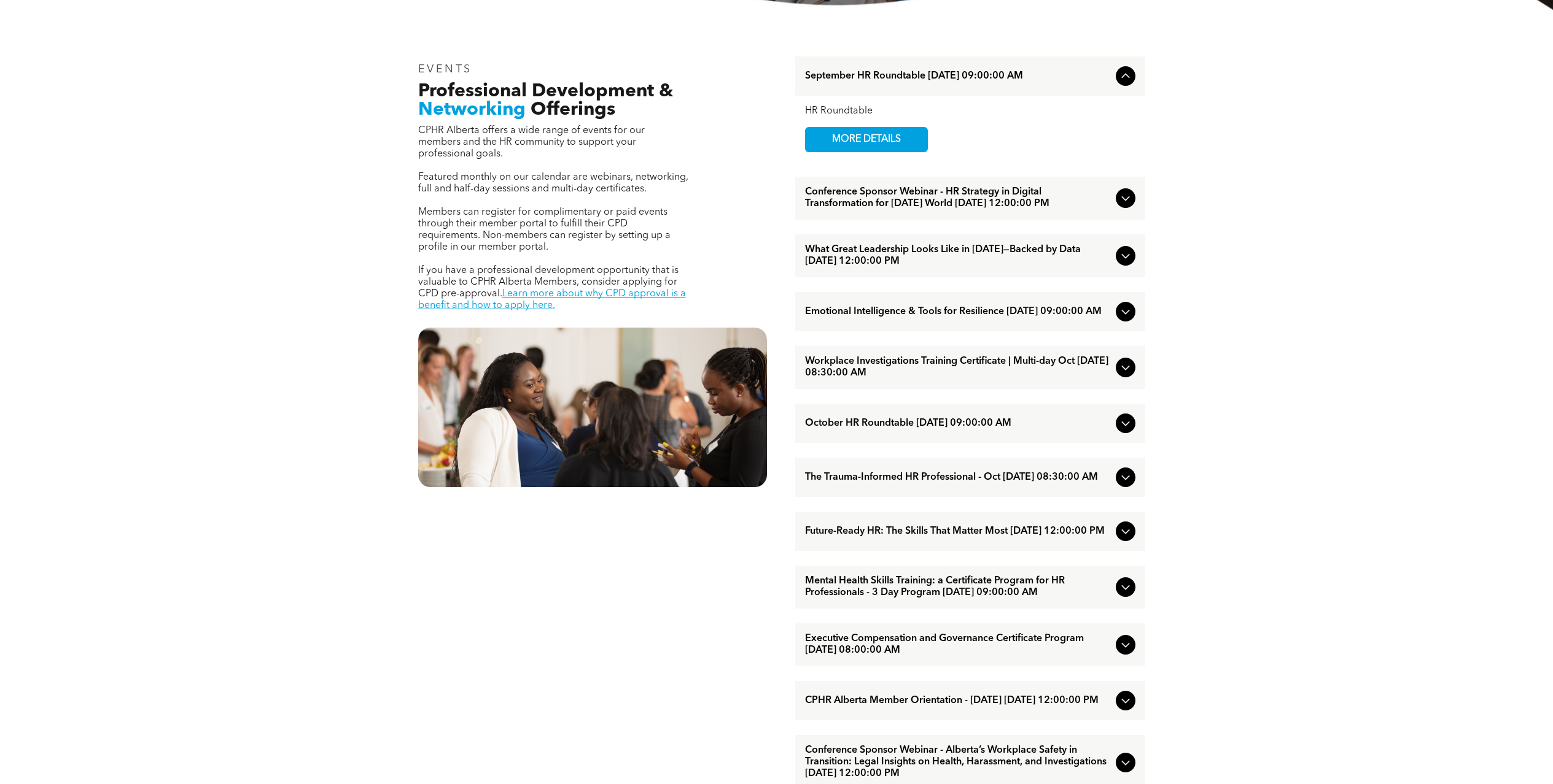
click at [1204, 149] on div "EVENTS Professional Development & Networking Offerings CPHR Alberta offers a wi…" at bounding box center [776, 617] width 1553 height 1216
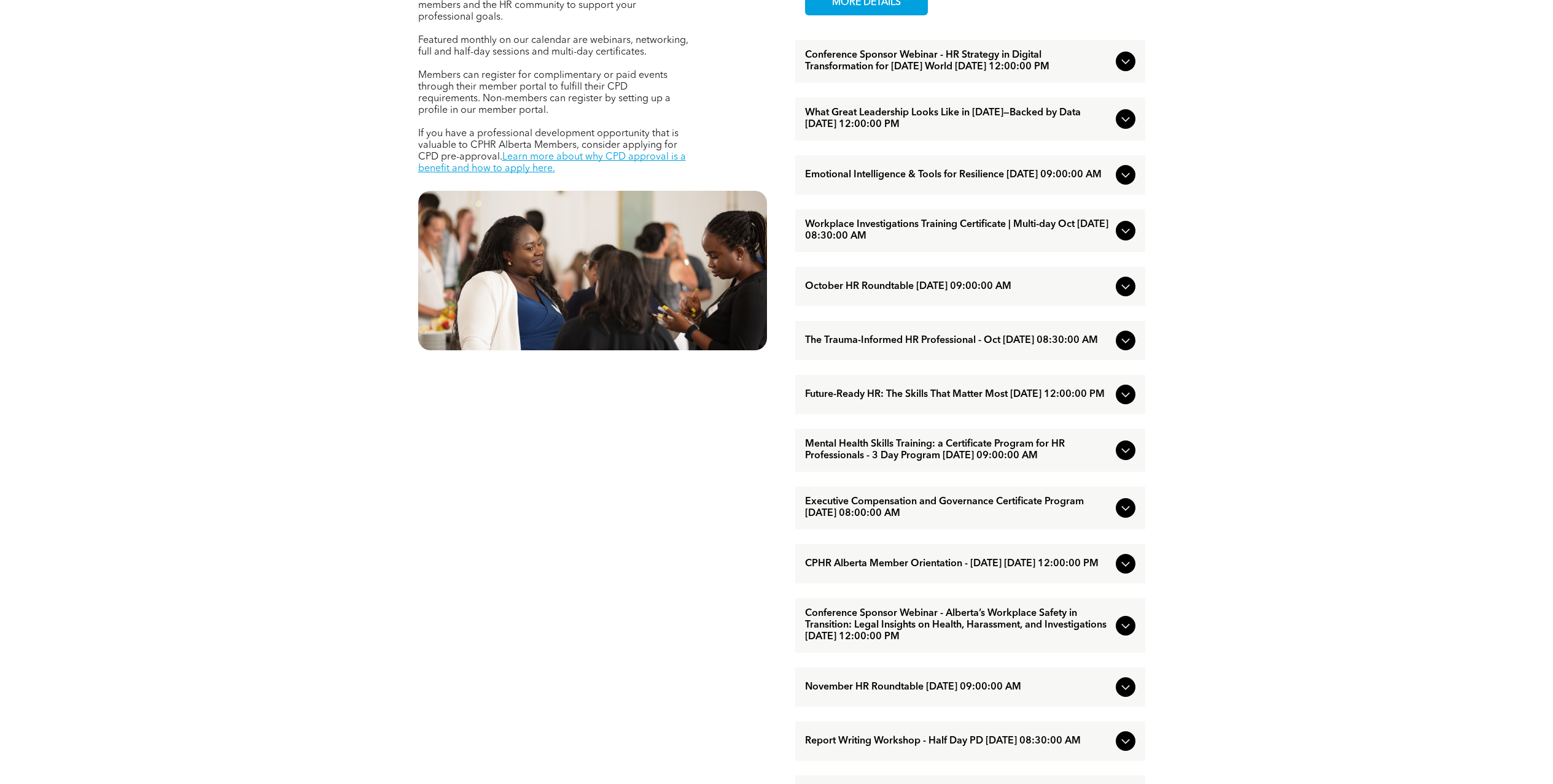
scroll to position [894, 0]
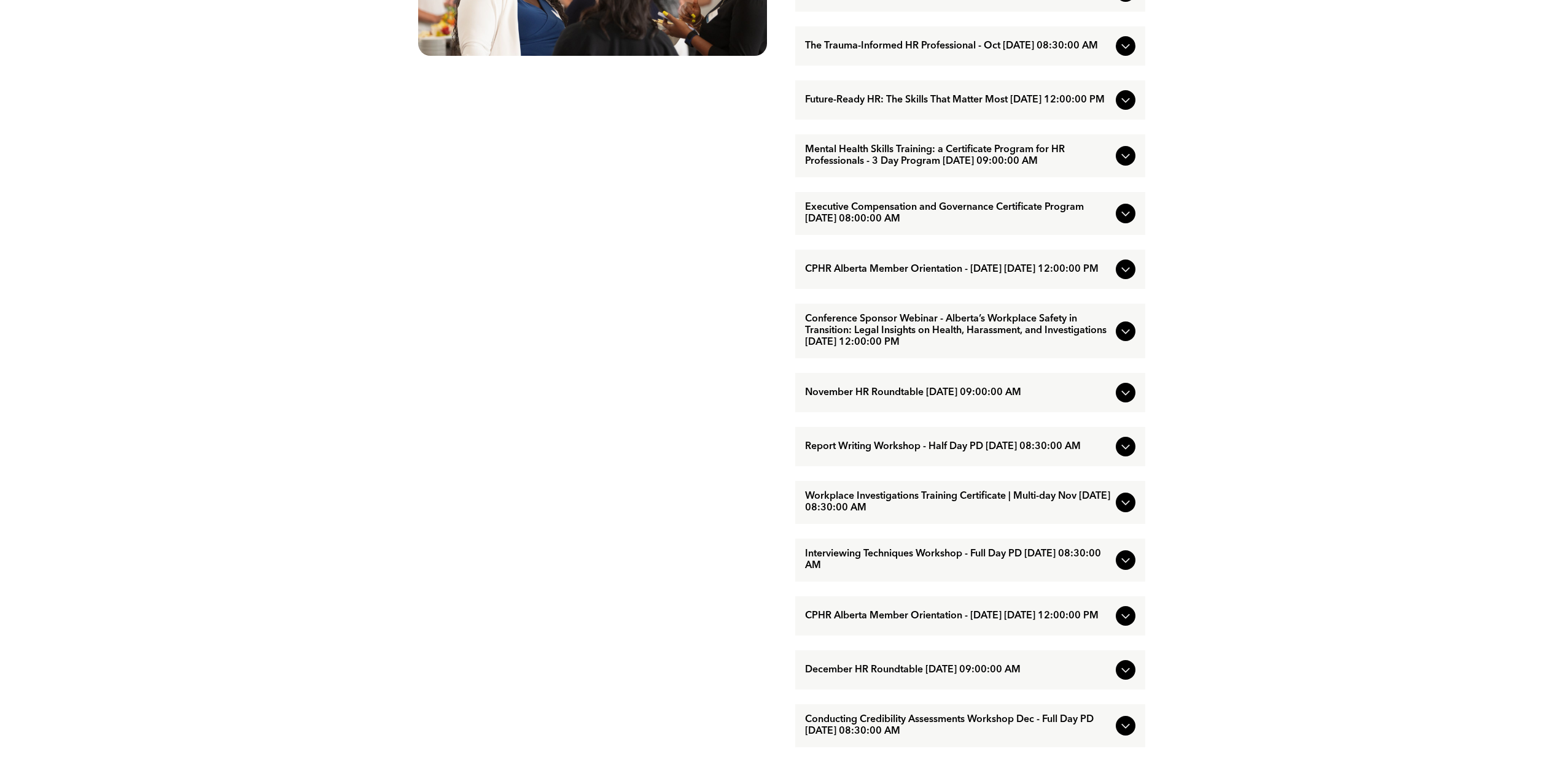
click at [1120, 277] on icon at bounding box center [1125, 269] width 15 height 15
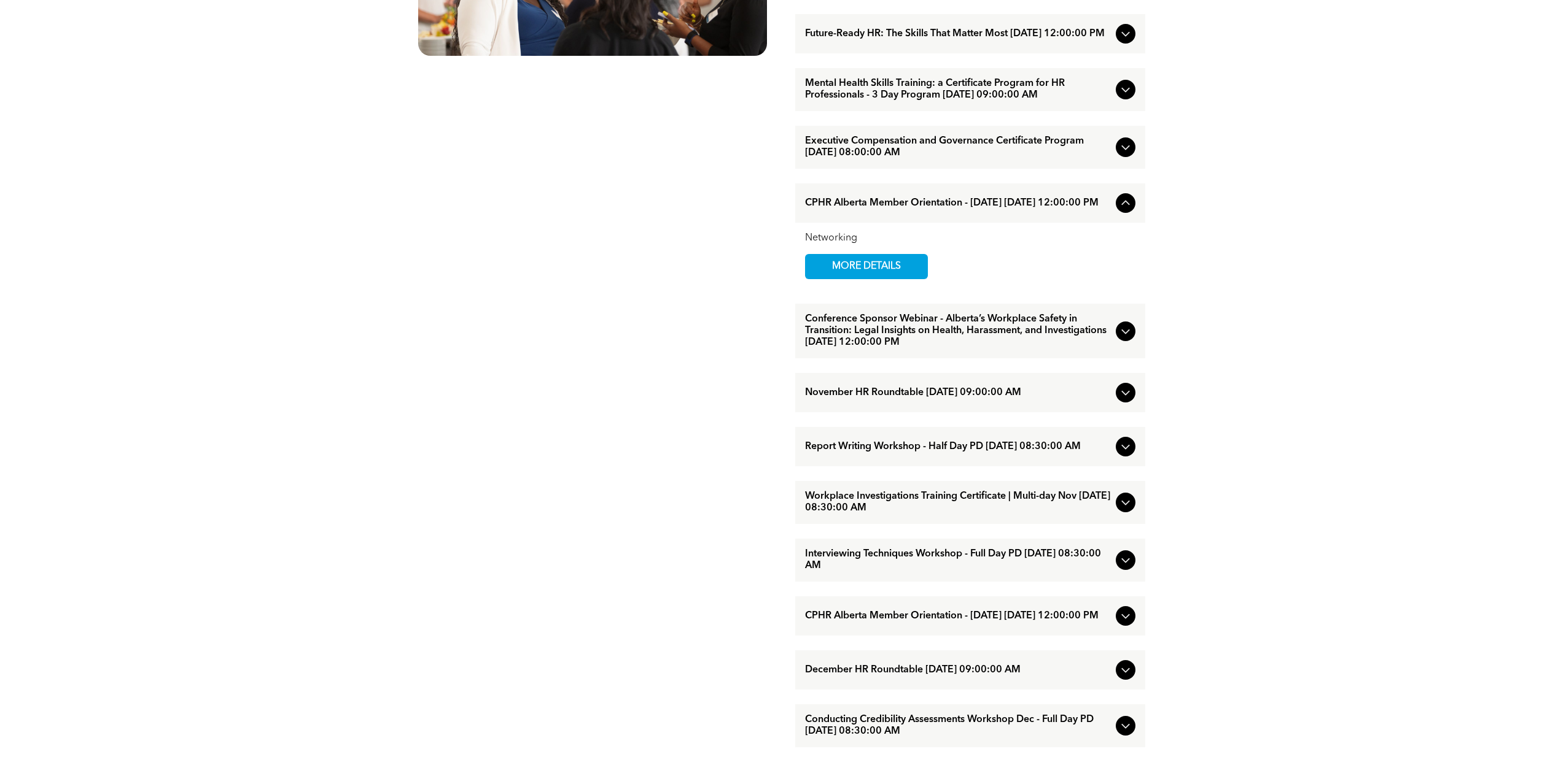
click at [1115, 217] on div "CPHR Alberta Member Orientation - October 2025 October/29/2025 12:00:00 PM" at bounding box center [970, 203] width 350 height 39
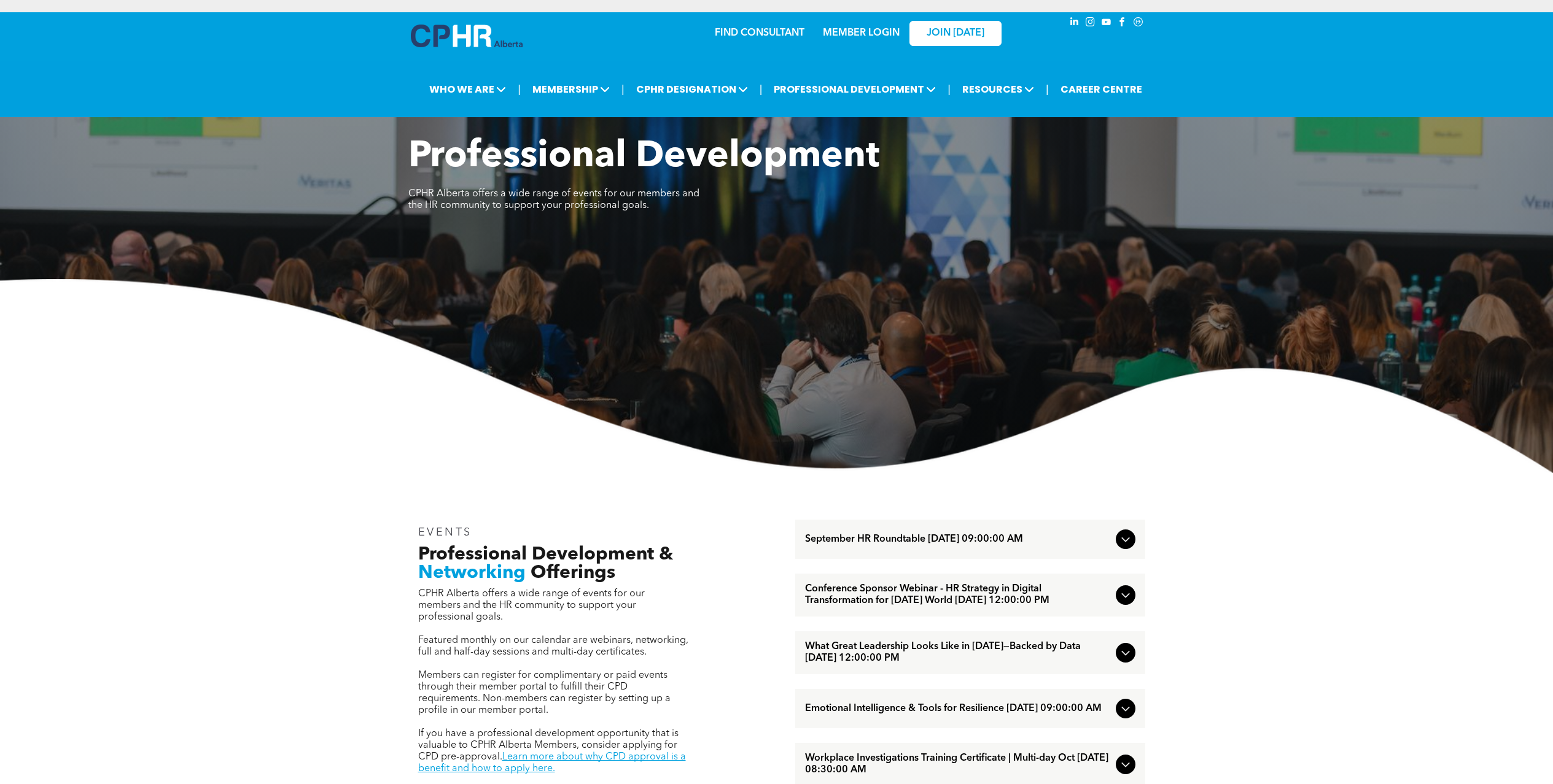
scroll to position [8, 0]
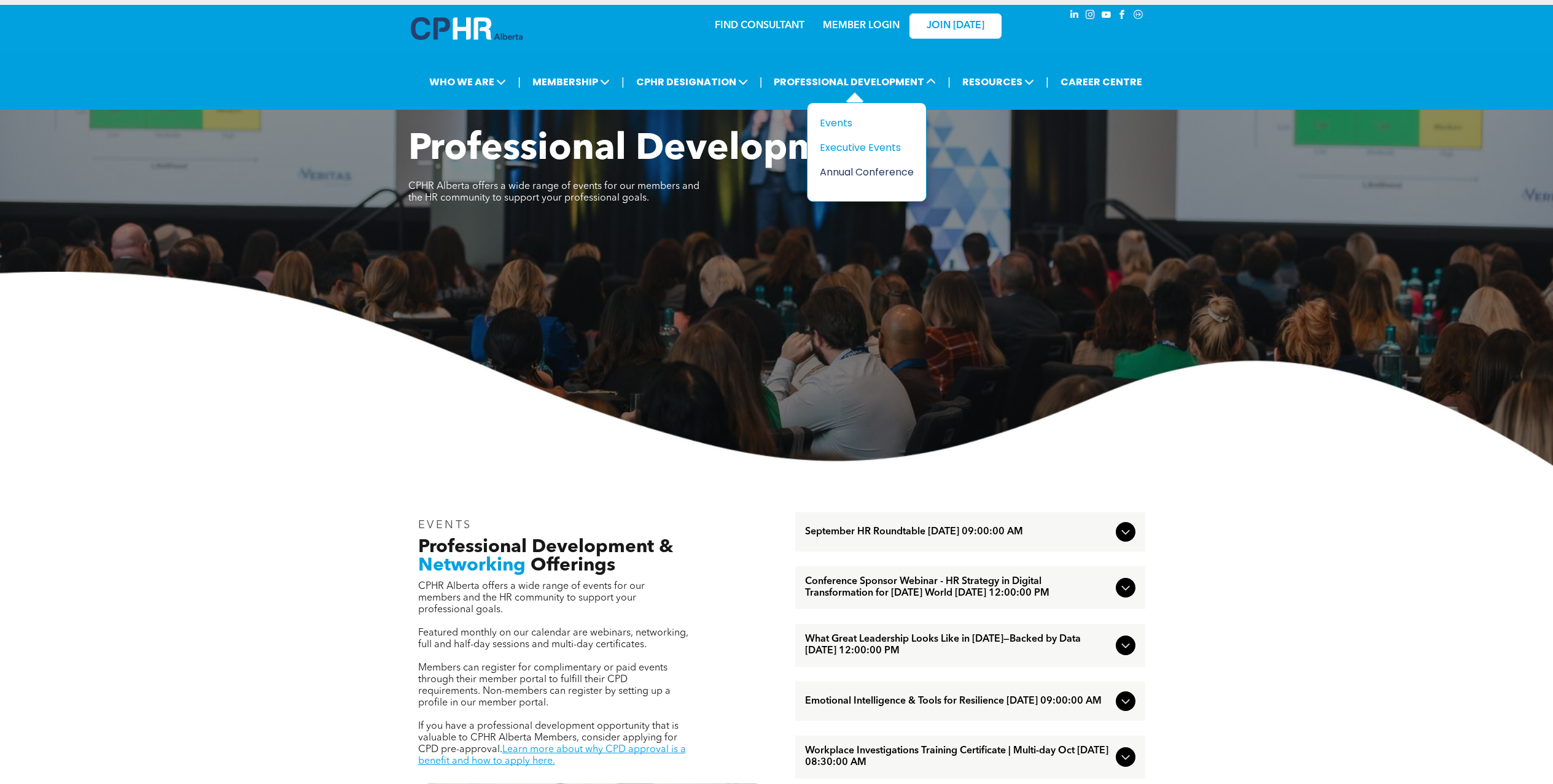
click at [860, 171] on div "Annual Conference" at bounding box center [862, 172] width 84 height 15
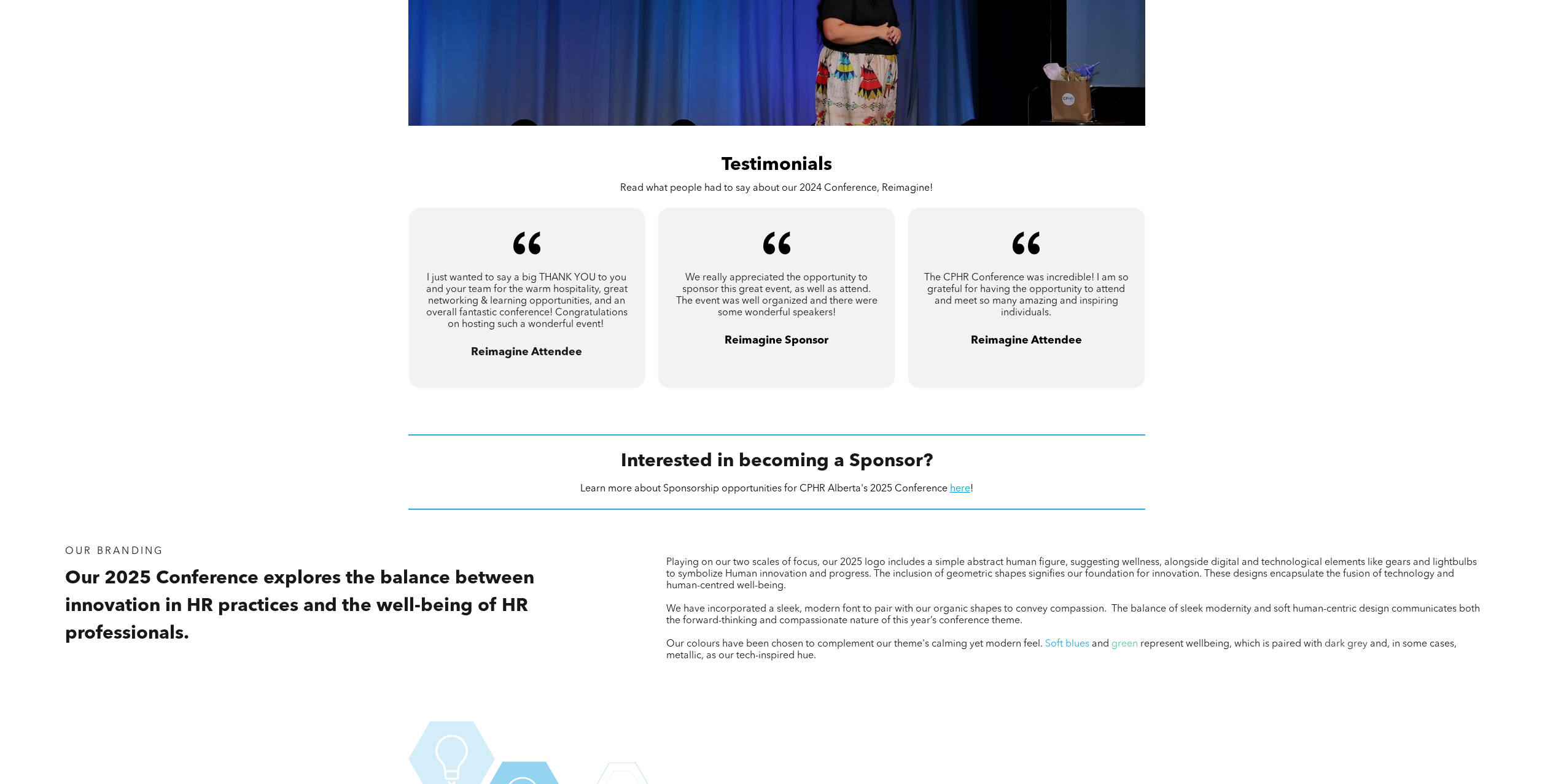
scroll to position [914, 0]
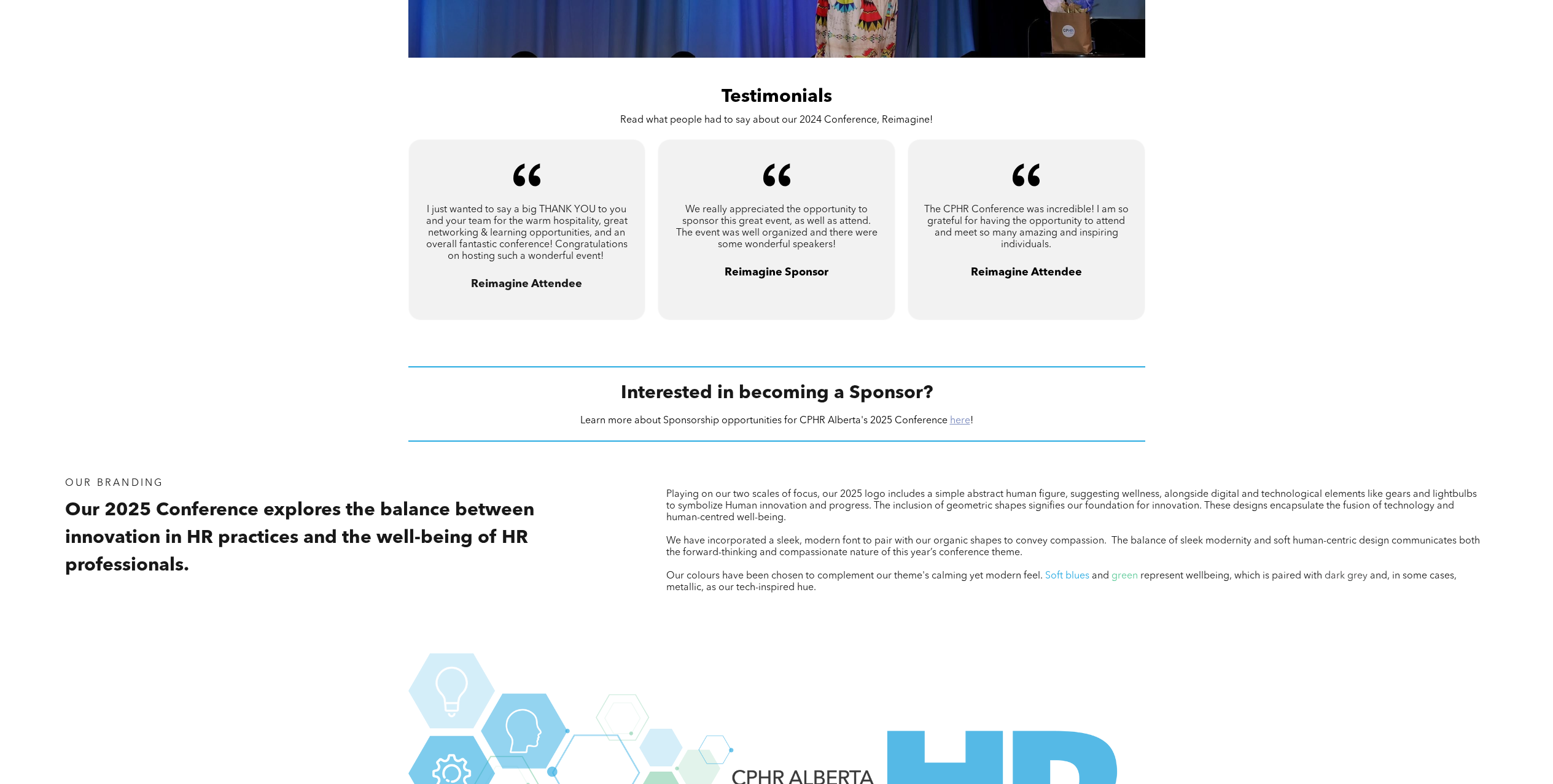
click at [958, 423] on link "here" at bounding box center [960, 420] width 20 height 10
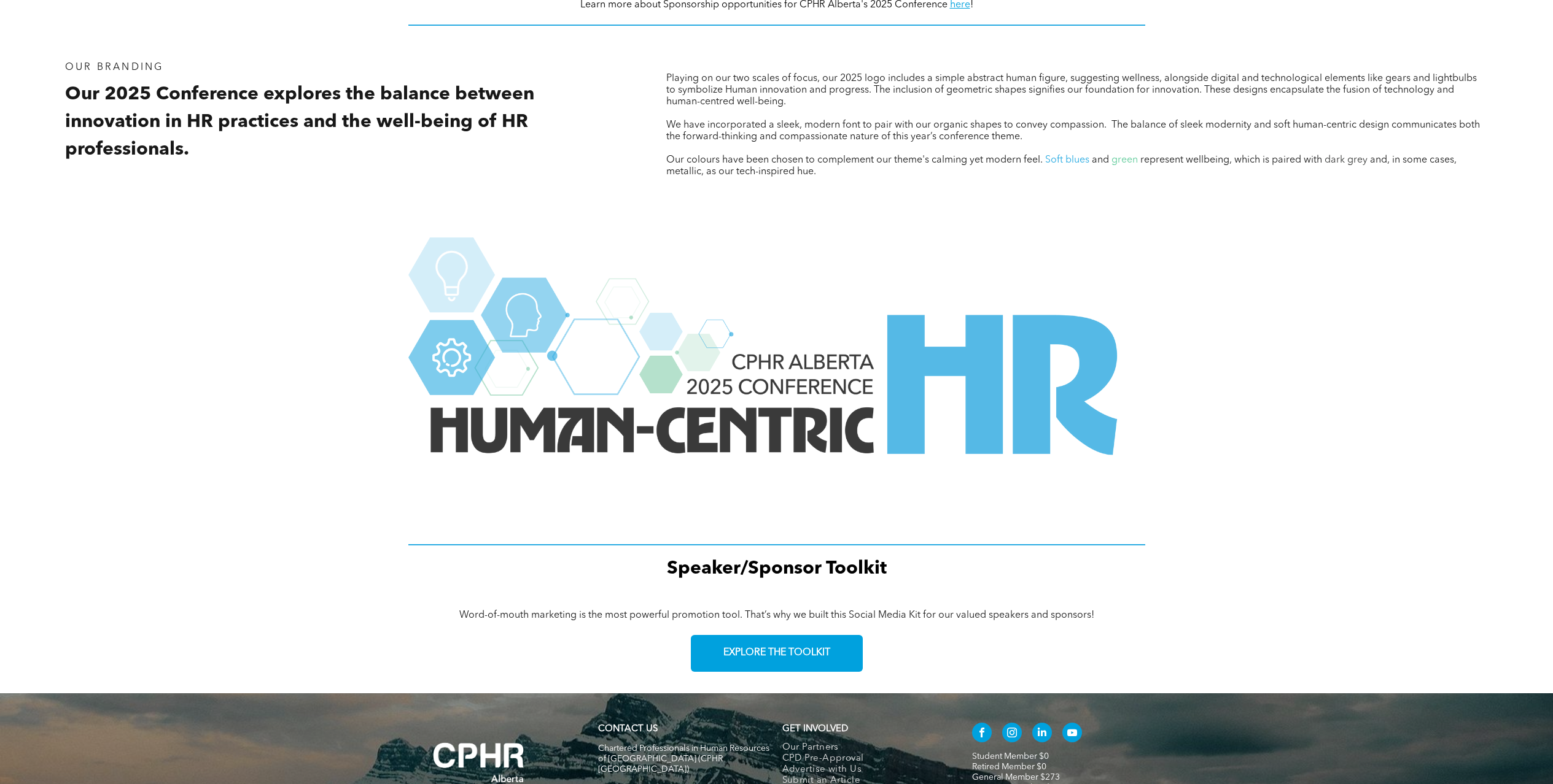
scroll to position [0, 0]
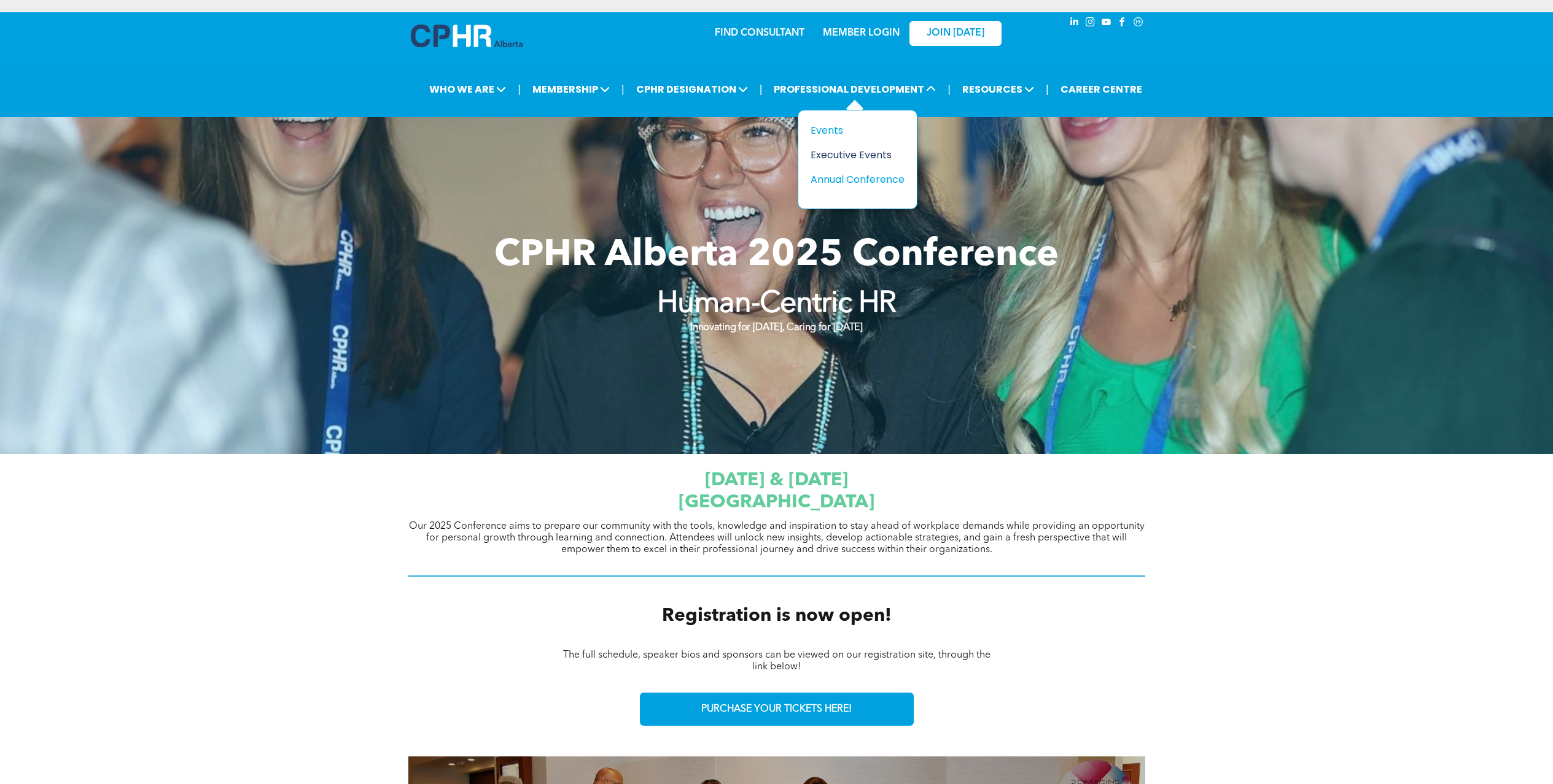
click at [823, 153] on div "Executive Events" at bounding box center [852, 155] width 84 height 15
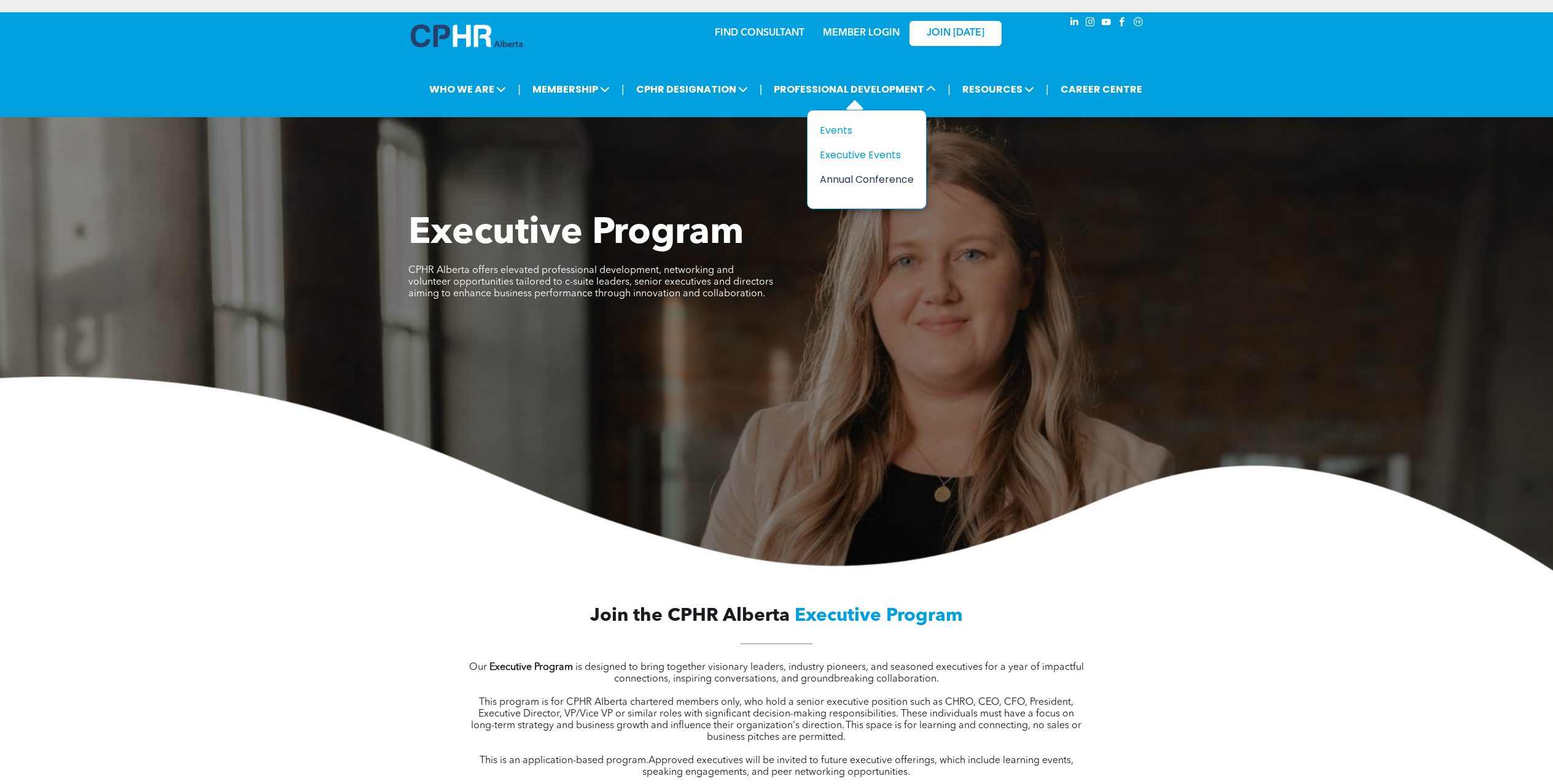
click at [871, 185] on div "Annual Conference" at bounding box center [862, 180] width 84 height 15
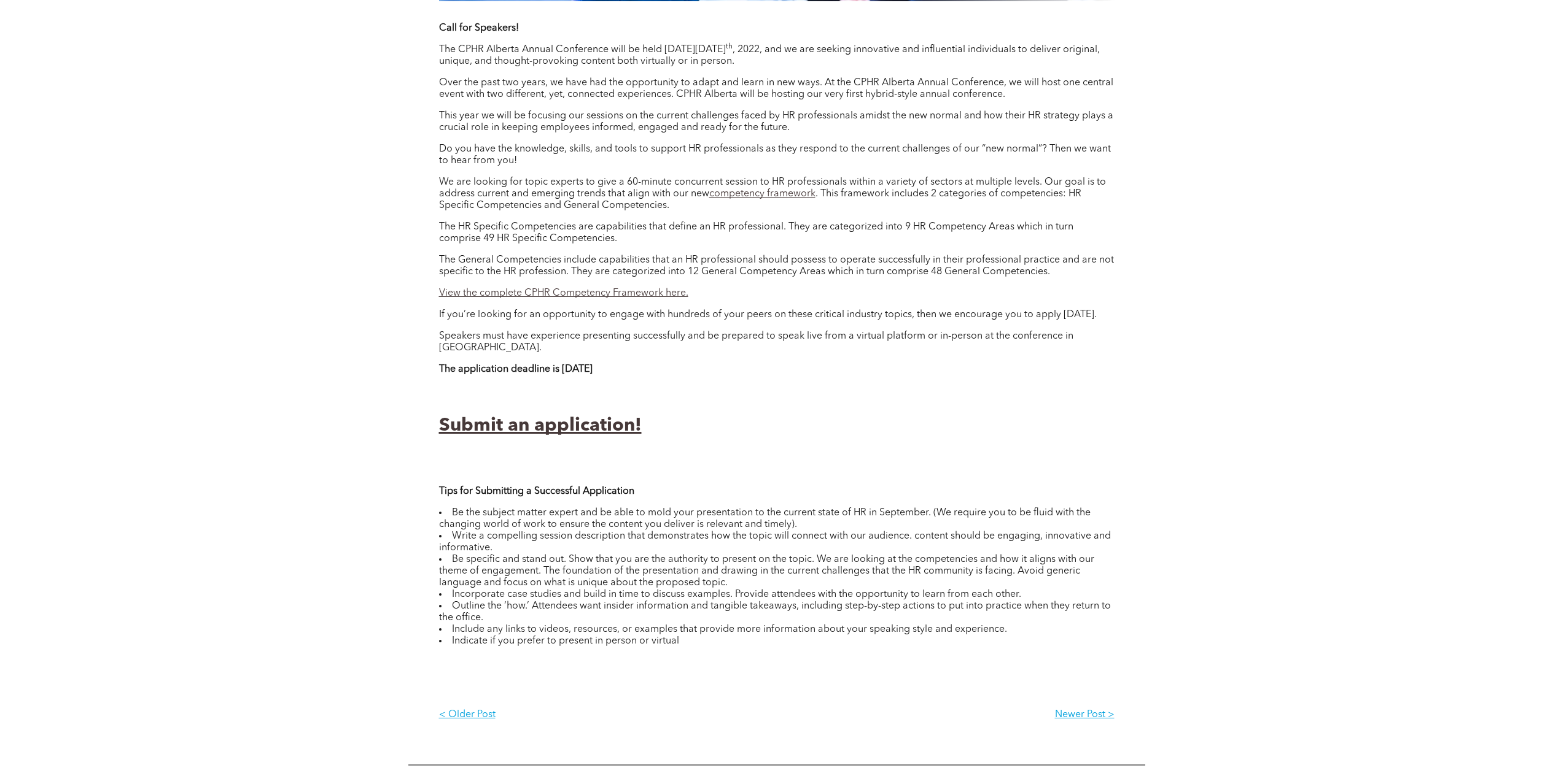
scroll to position [863, 0]
